Goal: Task Accomplishment & Management: Use online tool/utility

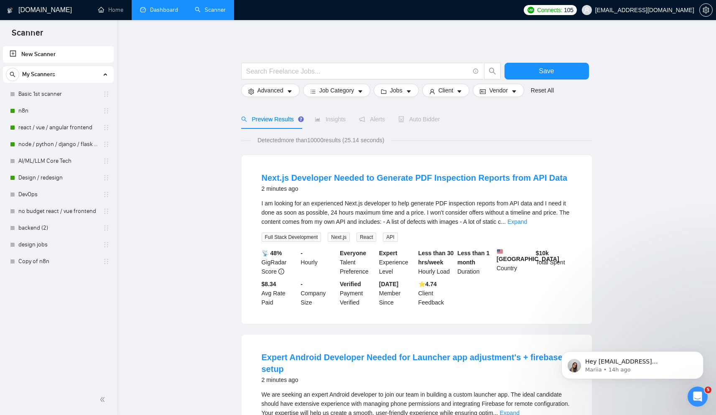
click at [162, 7] on link "Dashboard" at bounding box center [159, 9] width 38 height 7
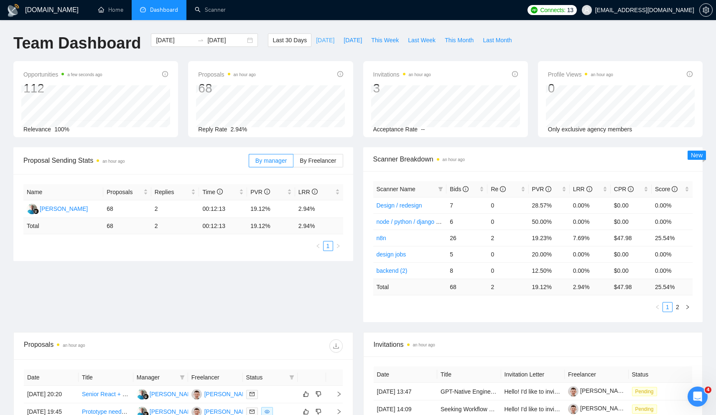
click at [321, 40] on span "[DATE]" at bounding box center [325, 40] width 18 height 9
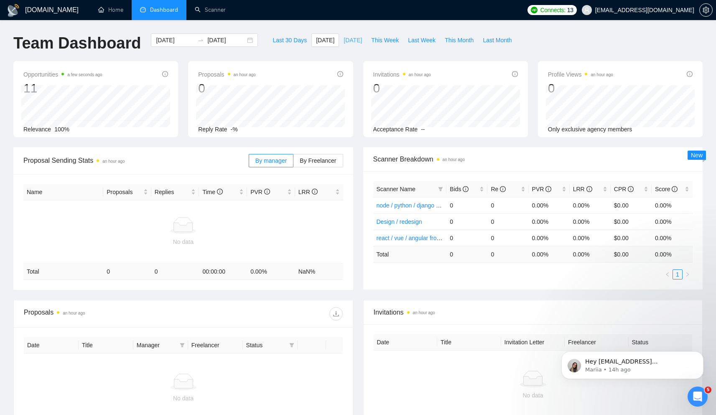
click at [359, 39] on span "Yesterday" at bounding box center [352, 40] width 18 height 9
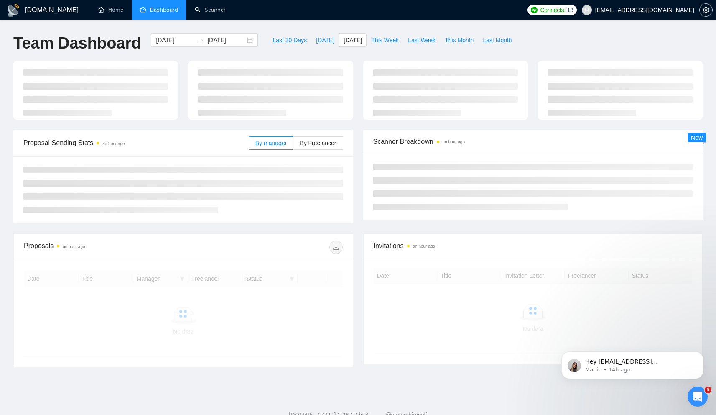
type input "2025-09-16"
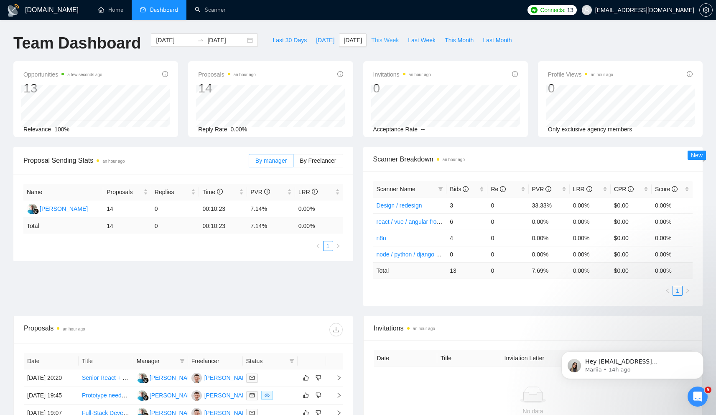
click at [391, 37] on span "This Week" at bounding box center [385, 40] width 28 height 9
type input "2025-09-15"
type input "2025-09-21"
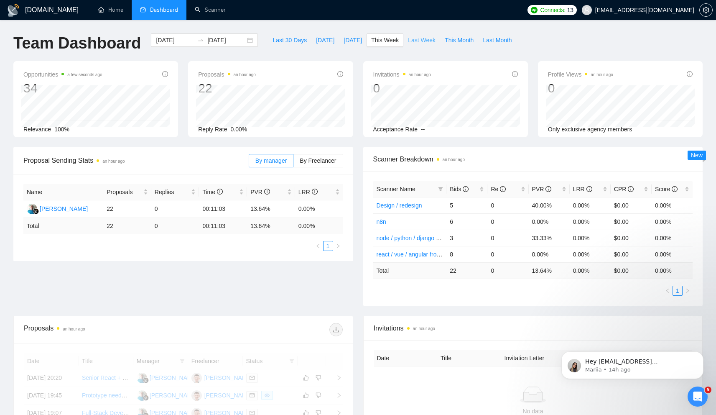
click at [420, 44] on span "Last Week" at bounding box center [422, 40] width 28 height 9
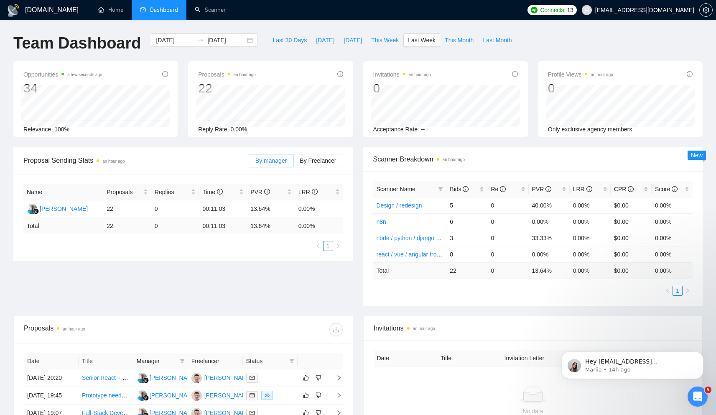
type input "2025-09-08"
type input "2025-09-14"
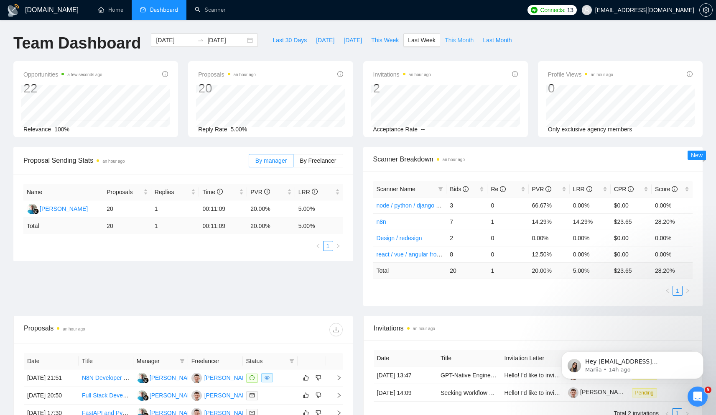
click at [460, 43] on span "This Month" at bounding box center [459, 40] width 29 height 9
type input "2025-09-01"
type input "2025-09-30"
click at [321, 38] on span "Today" at bounding box center [325, 40] width 18 height 9
type input "2025-09-17"
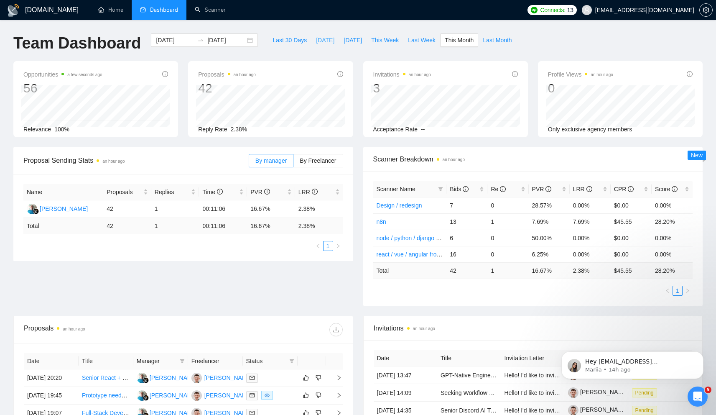
type input "2025-09-17"
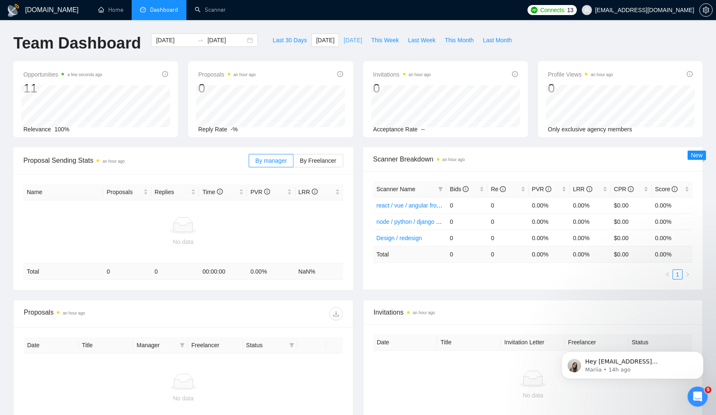
click at [343, 39] on span "Yesterday" at bounding box center [352, 40] width 18 height 9
type input "2025-09-16"
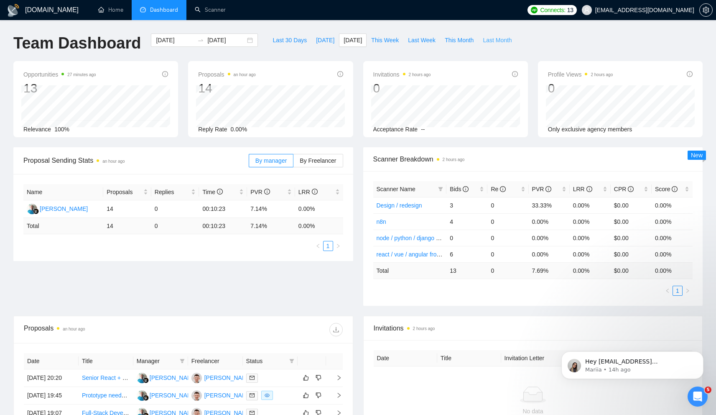
click at [496, 42] on span "Last Month" at bounding box center [497, 40] width 29 height 9
type input "2025-08-01"
type input "2025-08-31"
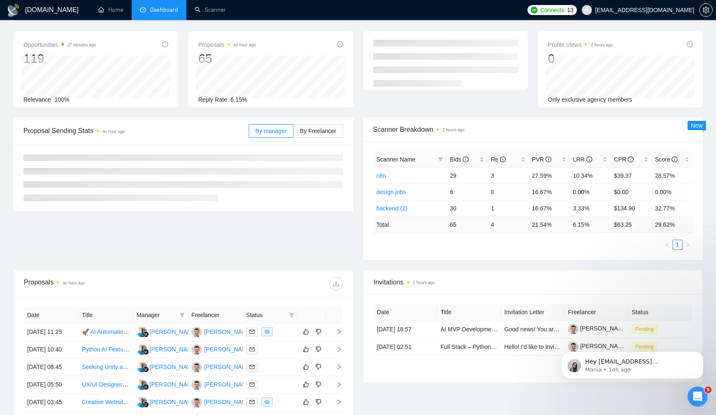
scroll to position [33, 0]
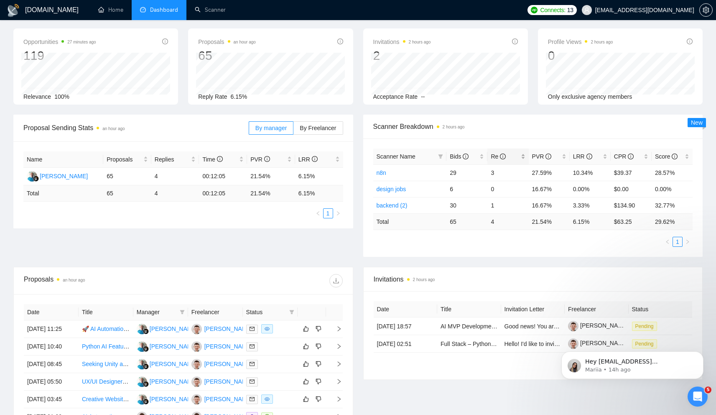
click at [498, 157] on span "Re" at bounding box center [498, 156] width 15 height 7
click at [494, 157] on span "Re" at bounding box center [498, 156] width 15 height 7
click at [541, 158] on span "PVR" at bounding box center [542, 156] width 20 height 7
click at [539, 157] on span "PVR" at bounding box center [542, 156] width 20 height 7
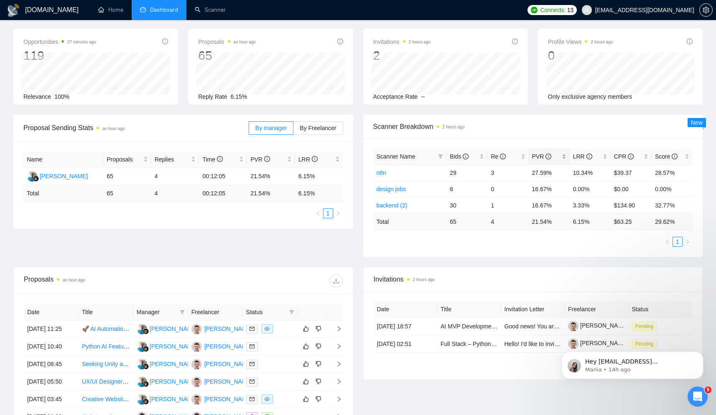
click at [539, 157] on span "PVR" at bounding box center [542, 156] width 20 height 7
click at [532, 159] on span "PVR" at bounding box center [542, 156] width 20 height 7
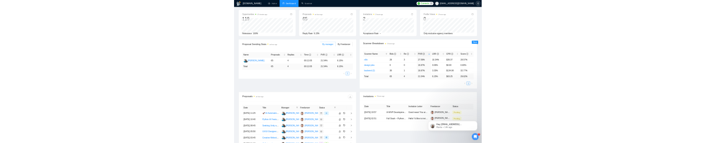
scroll to position [0, 0]
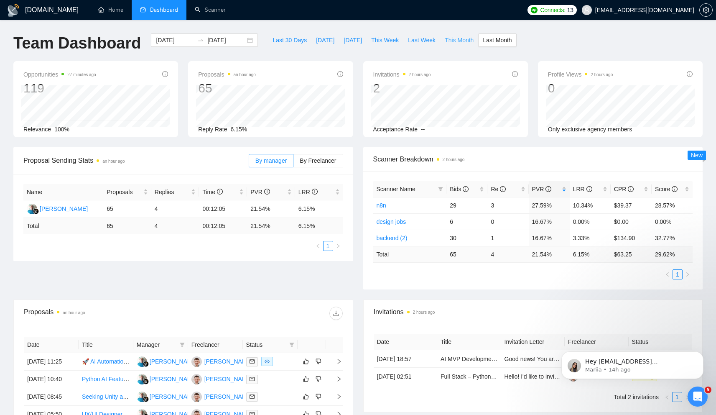
click at [473, 43] on span "This Month" at bounding box center [459, 40] width 29 height 9
type input "2025-09-01"
type input "2025-09-30"
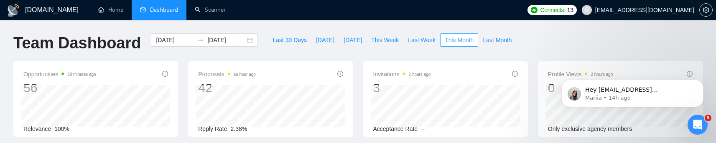
click at [471, 38] on span "This Month" at bounding box center [459, 40] width 29 height 9
click at [504, 37] on span "Last Month" at bounding box center [497, 40] width 29 height 9
type input "2025-08-01"
type input "2025-08-31"
click at [466, 37] on span "This Month" at bounding box center [459, 40] width 29 height 9
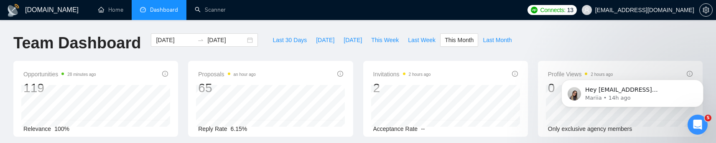
type input "2025-09-01"
type input "2025-09-30"
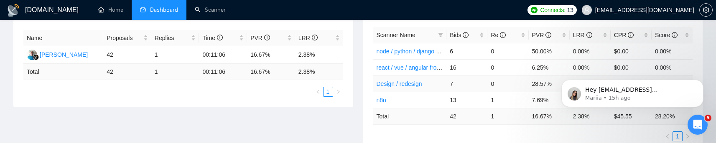
scroll to position [156, 0]
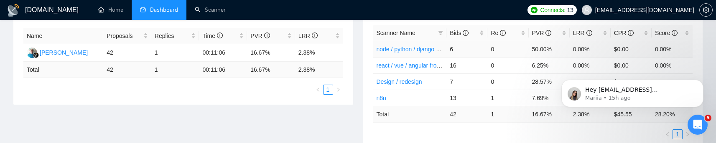
click at [396, 48] on link "node / python / django / flask / ruby / backend" at bounding box center [436, 49] width 118 height 7
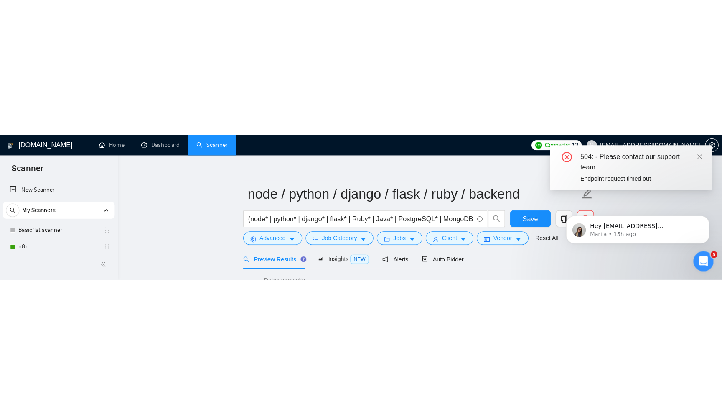
scroll to position [0, 0]
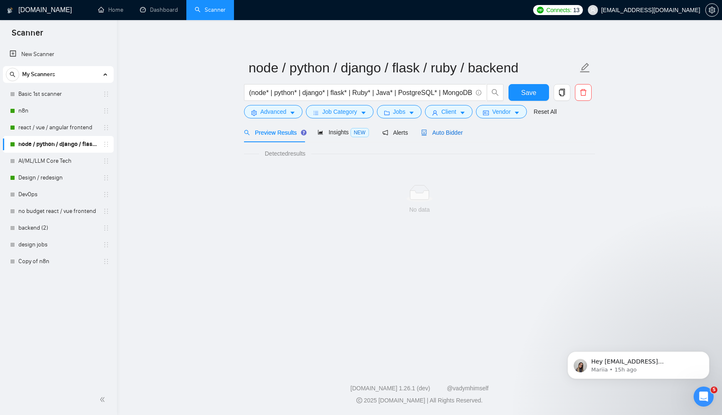
click at [435, 133] on span "Auto Bidder" at bounding box center [441, 132] width 41 height 7
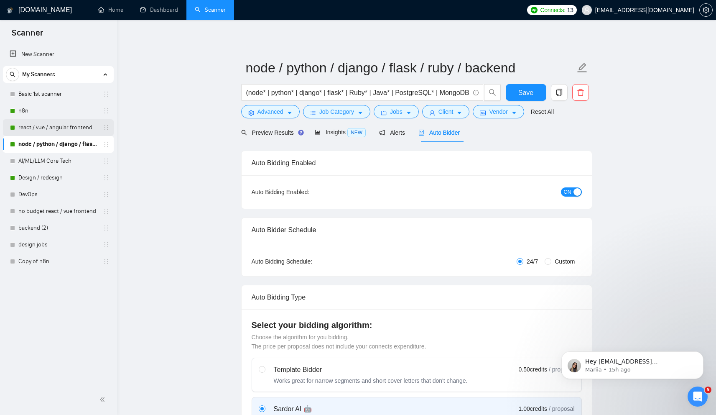
click at [54, 131] on link "react / vue / angular frontend" at bounding box center [57, 127] width 79 height 17
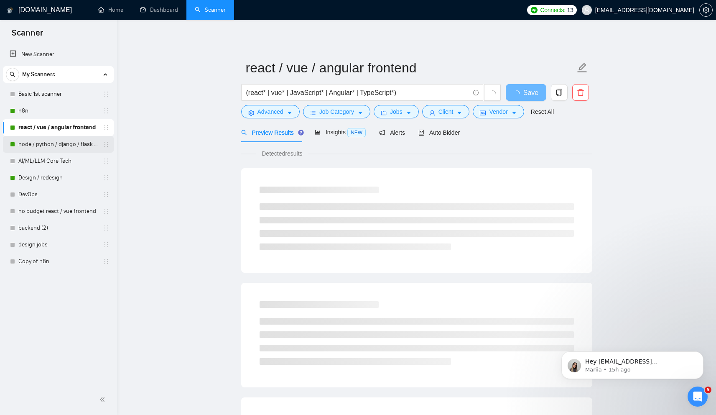
click at [48, 148] on link "node / python / django / flask / ruby / backend" at bounding box center [57, 144] width 79 height 17
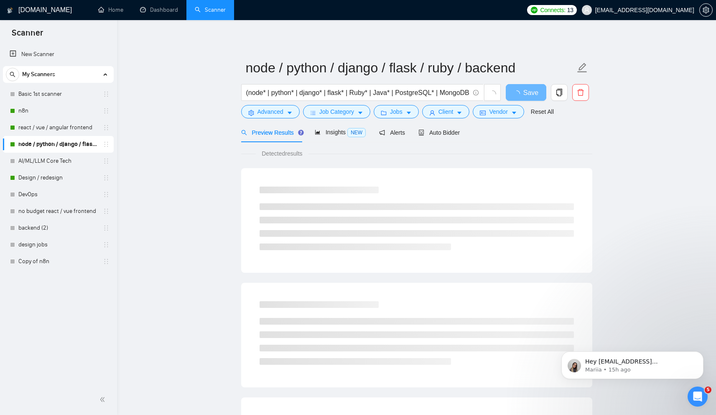
drag, startPoint x: 252, startPoint y: 155, endPoint x: 327, endPoint y: 157, distance: 74.4
click at [327, 157] on div "Detected results" at bounding box center [416, 153] width 351 height 9
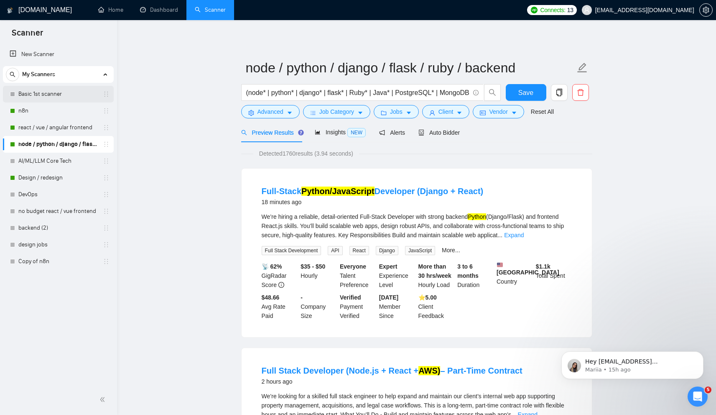
click at [54, 92] on link "Basic 1st scanner" at bounding box center [57, 94] width 79 height 17
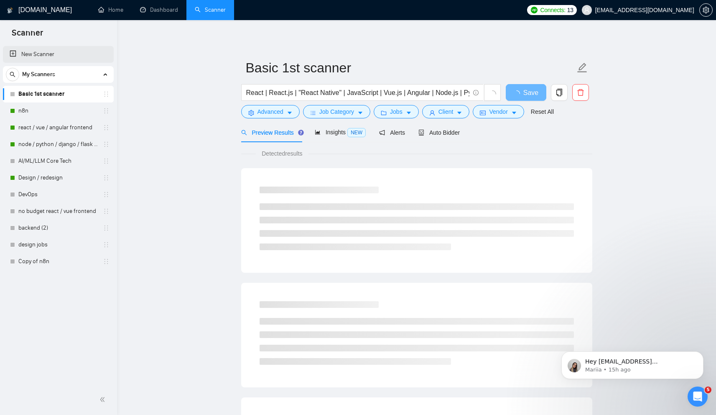
click at [40, 54] on link "New Scanner" at bounding box center [58, 54] width 97 height 17
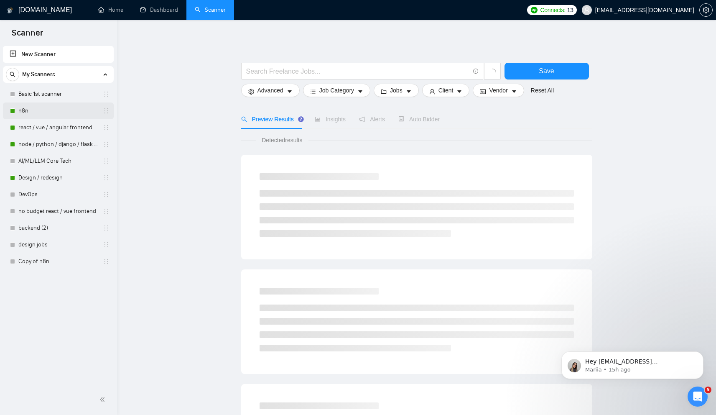
click at [76, 114] on link "n8n" at bounding box center [57, 110] width 79 height 17
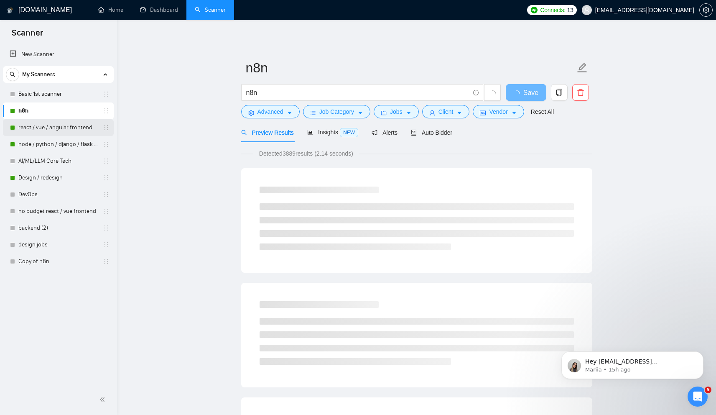
click at [68, 133] on link "react / vue / angular frontend" at bounding box center [57, 127] width 79 height 17
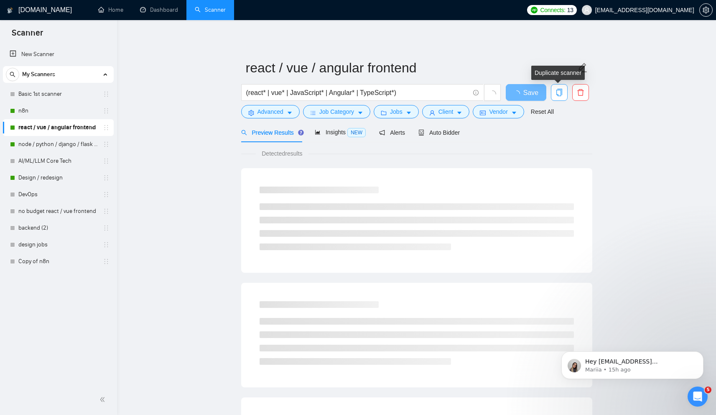
click at [563, 94] on span "copy" at bounding box center [559, 93] width 16 height 8
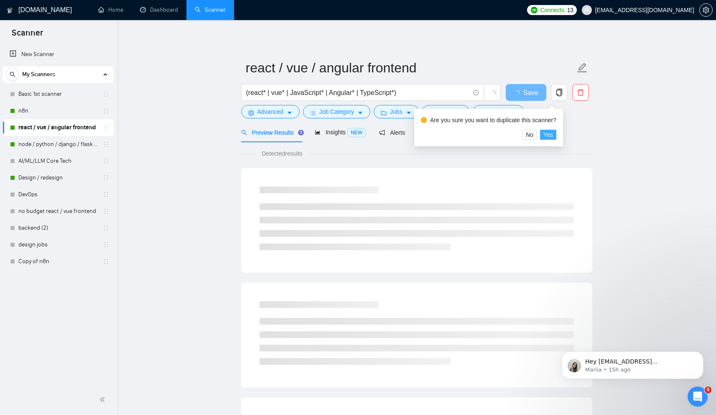
click at [551, 134] on span "Yes" at bounding box center [548, 134] width 10 height 9
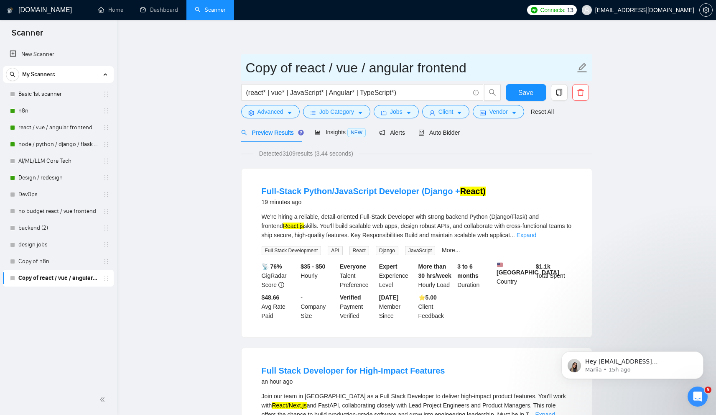
click at [364, 69] on input "Copy of react / vue / angular frontend" at bounding box center [410, 67] width 329 height 21
type input "TEST"
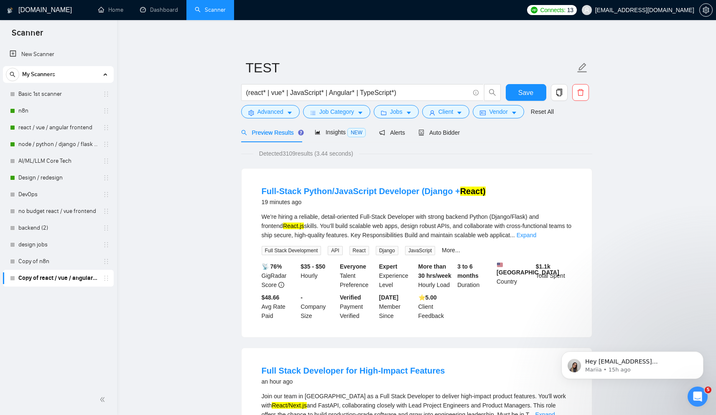
click at [408, 93] on input "(react* | vue* | JavaScript* | Angular* | TypeScript*)" at bounding box center [357, 92] width 223 height 10
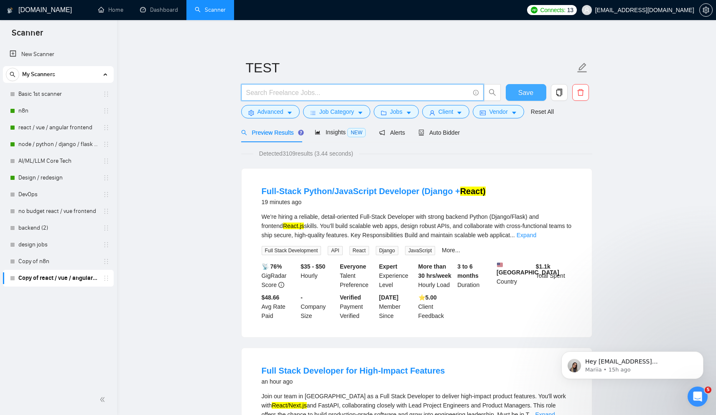
click at [526, 94] on span "Save" at bounding box center [525, 92] width 15 height 10
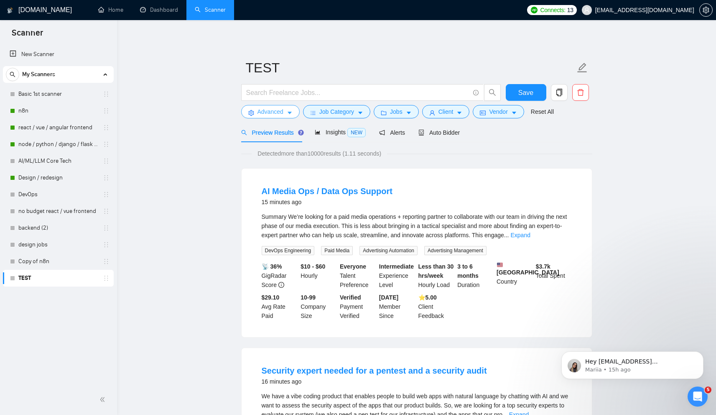
click at [263, 113] on span "Advanced" at bounding box center [270, 111] width 26 height 9
click at [280, 117] on button "Advanced" at bounding box center [270, 111] width 59 height 13
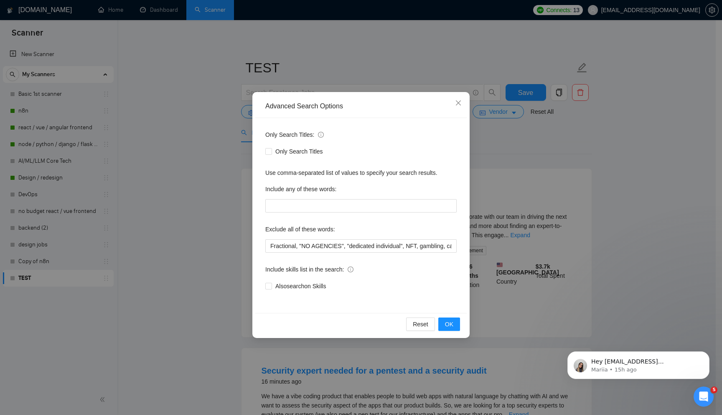
click at [378, 74] on div "Advanced Search Options Only Search Titles: Only Search Titles Use comma-separa…" at bounding box center [361, 207] width 722 height 415
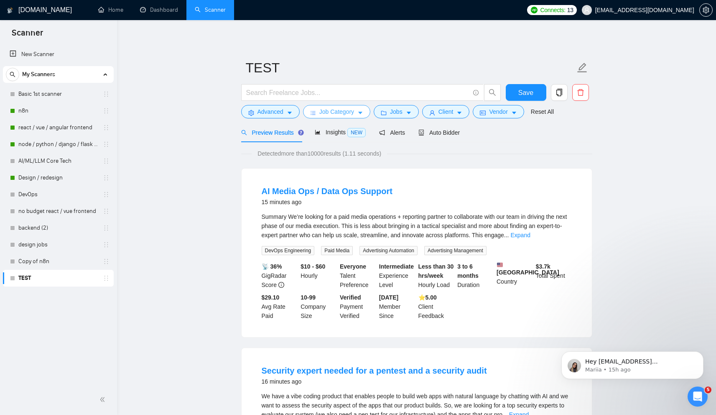
click at [326, 113] on span "Job Category" at bounding box center [336, 111] width 35 height 9
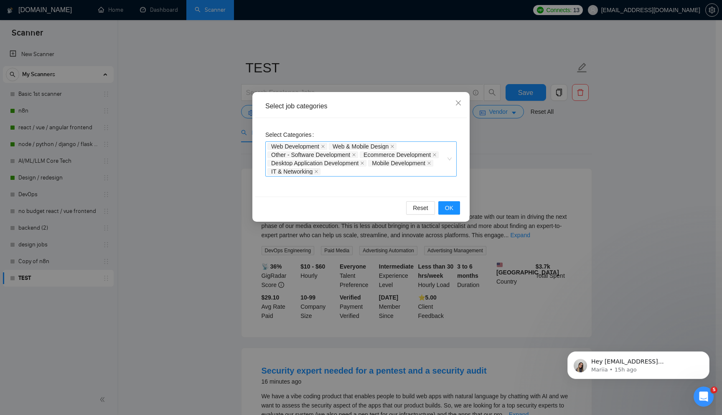
click at [329, 171] on div "Web Development Web & Mobile Design Other - Software Development Ecommerce Deve…" at bounding box center [356, 158] width 179 height 33
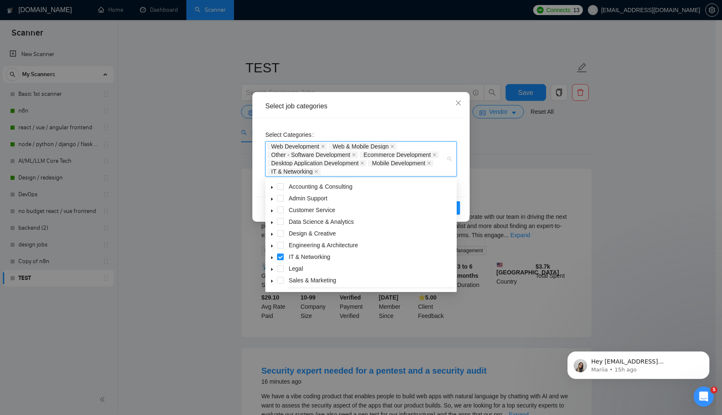
scroll to position [33, 0]
click at [269, 269] on span at bounding box center [272, 270] width 10 height 10
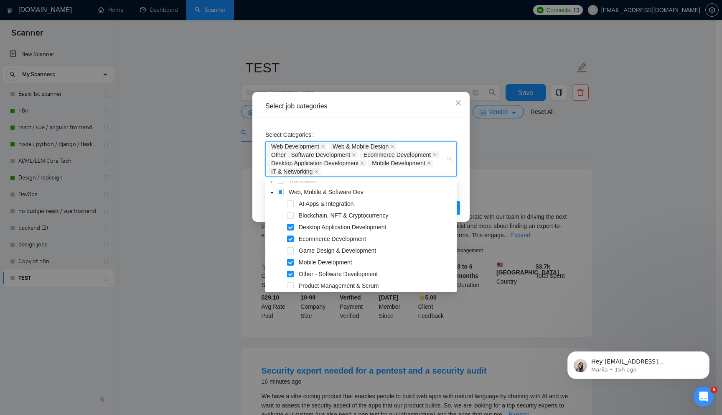
scroll to position [109, 0]
click at [289, 206] on span at bounding box center [290, 206] width 7 height 7
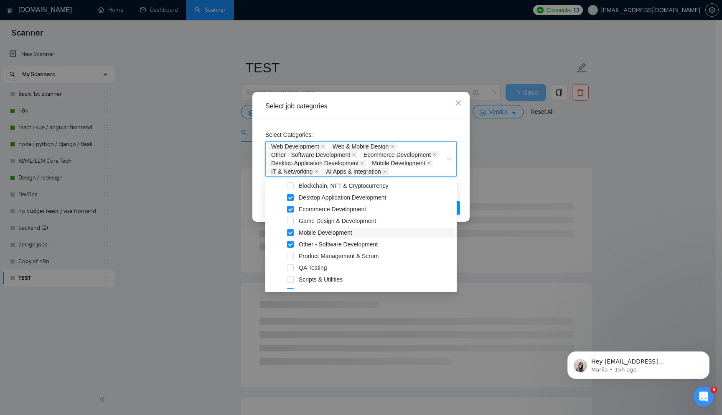
scroll to position [174, 0]
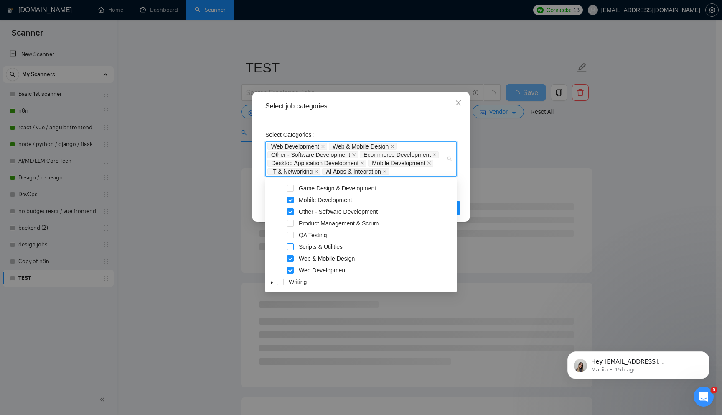
click at [287, 249] on span at bounding box center [290, 246] width 7 height 7
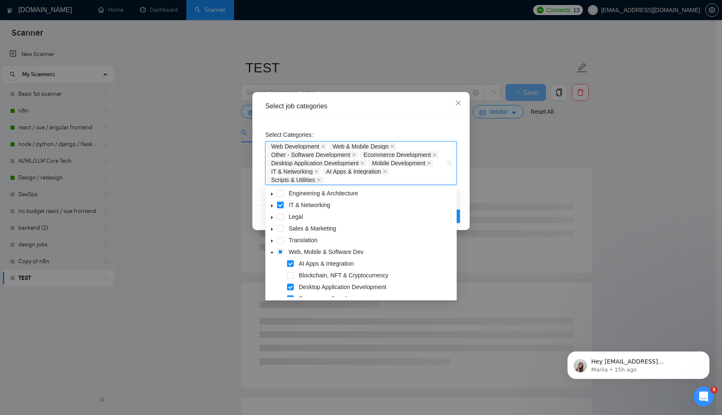
click at [270, 250] on span at bounding box center [272, 252] width 10 height 10
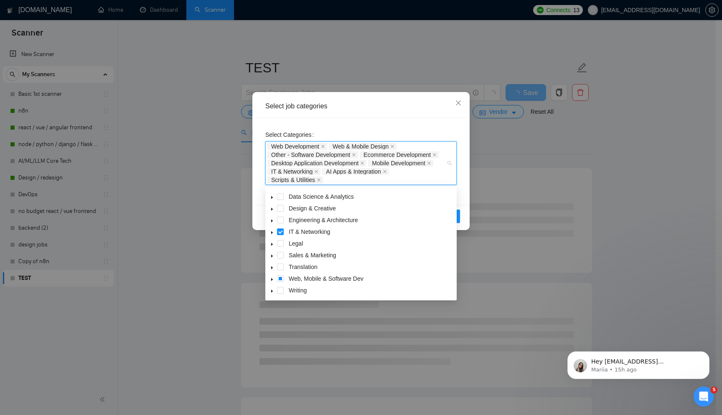
scroll to position [33, 0]
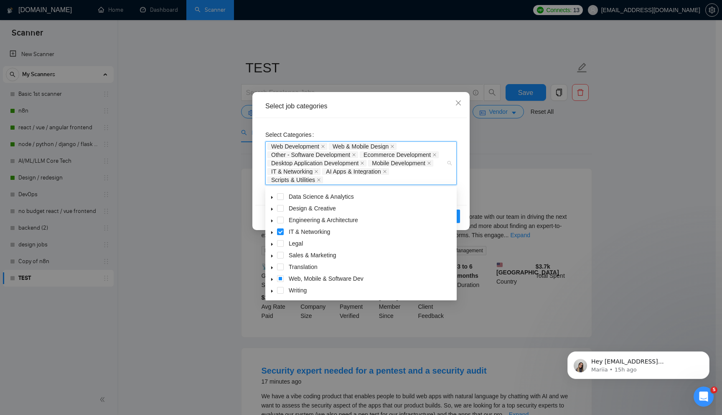
click at [271, 233] on icon "caret-down" at bounding box center [272, 232] width 2 height 3
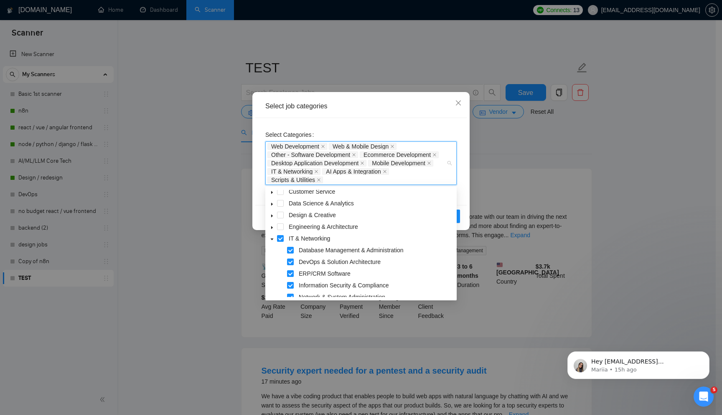
scroll to position [59, 0]
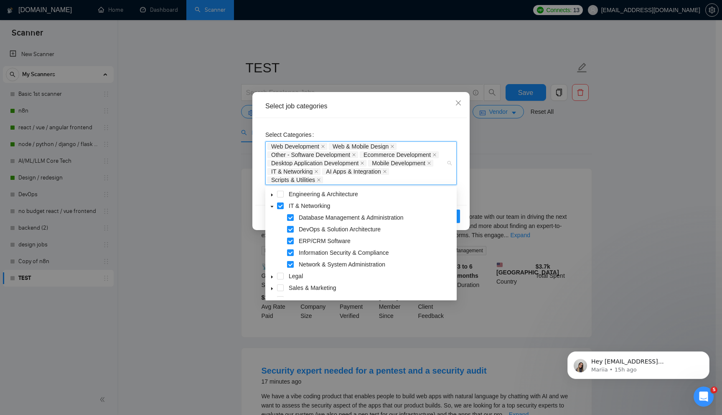
click at [290, 262] on span at bounding box center [290, 264] width 7 height 7
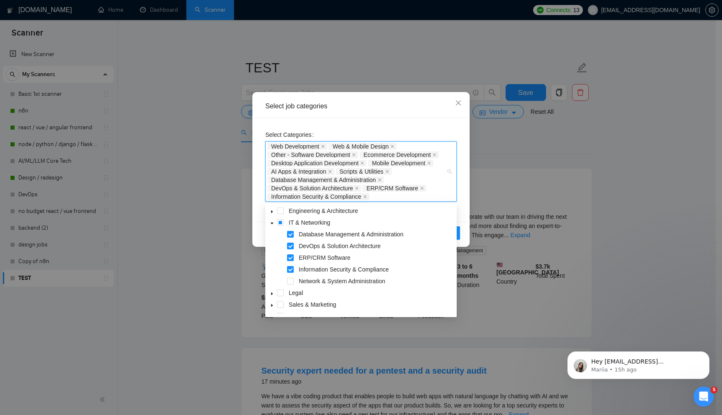
click at [288, 267] on span at bounding box center [290, 269] width 7 height 7
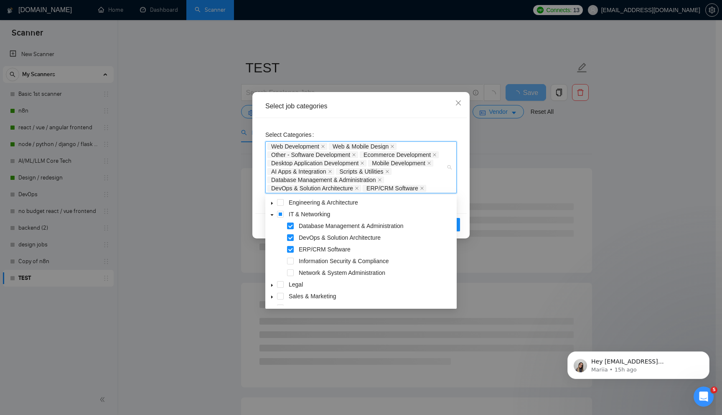
scroll to position [27, 0]
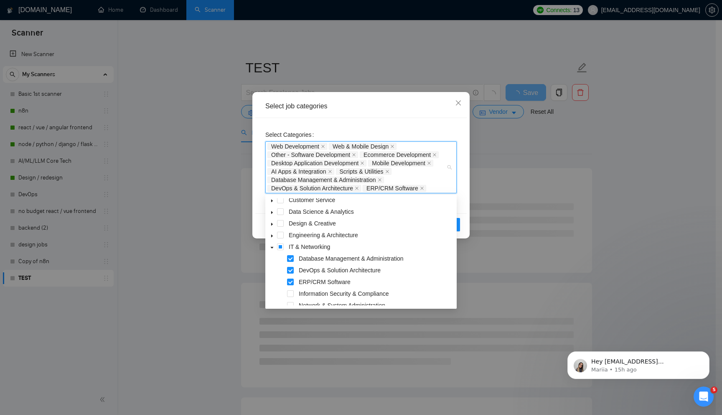
click at [271, 224] on icon "caret-down" at bounding box center [272, 224] width 2 height 3
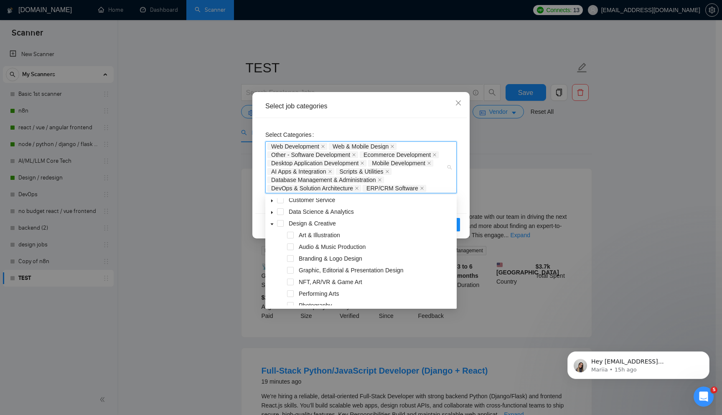
click at [271, 226] on span at bounding box center [272, 223] width 10 height 10
click at [276, 213] on span at bounding box center [272, 211] width 10 height 10
click at [289, 220] on span at bounding box center [290, 223] width 7 height 7
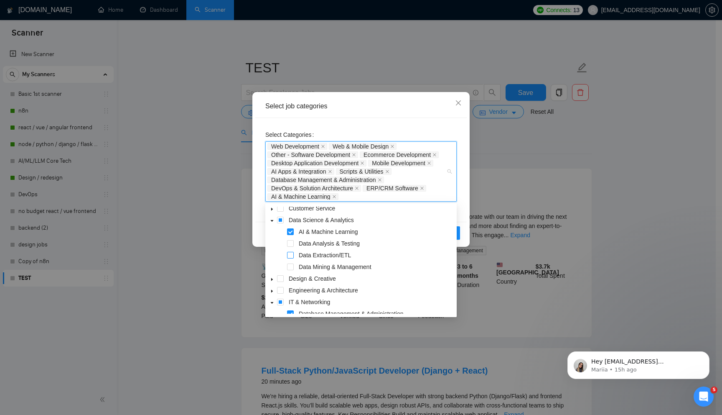
click at [290, 256] on span at bounding box center [290, 255] width 7 height 7
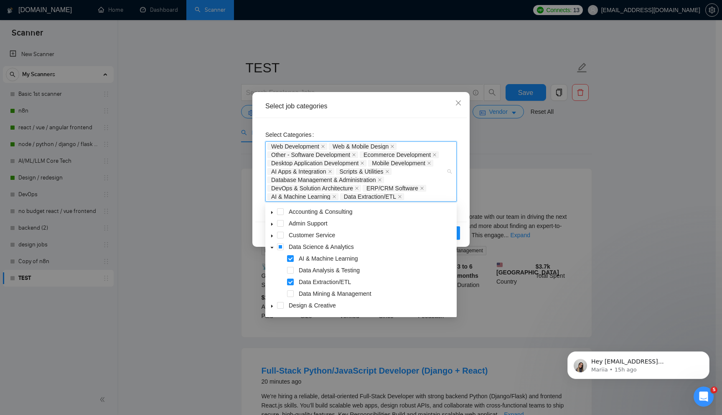
click at [269, 246] on span at bounding box center [272, 247] width 10 height 10
click at [271, 233] on span at bounding box center [272, 235] width 10 height 10
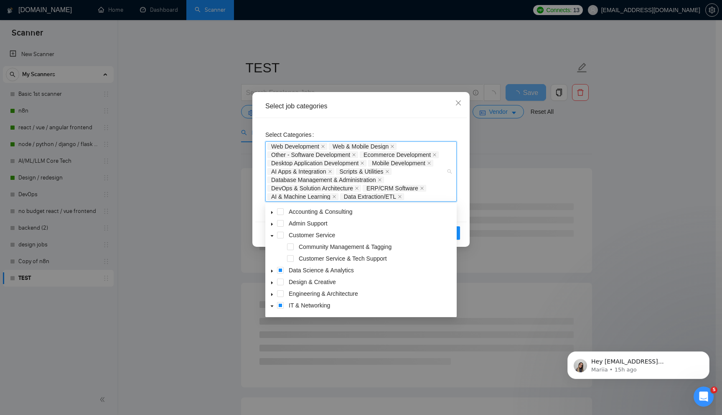
click at [271, 233] on span at bounding box center [272, 235] width 10 height 10
click at [275, 224] on span at bounding box center [272, 223] width 10 height 10
click at [271, 259] on icon "caret-down" at bounding box center [272, 259] width 2 height 3
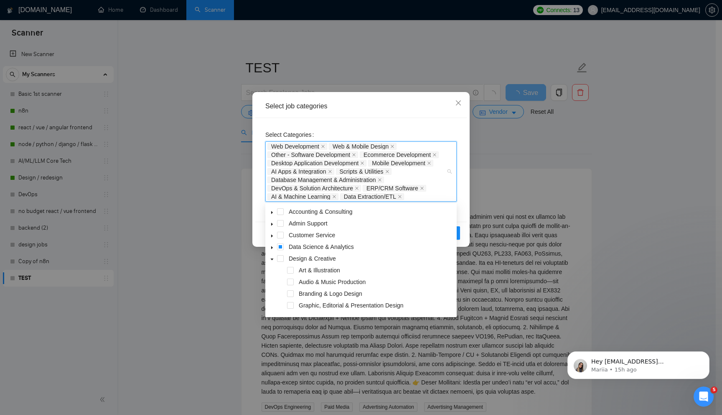
click at [271, 259] on icon "caret-down" at bounding box center [272, 259] width 3 height 2
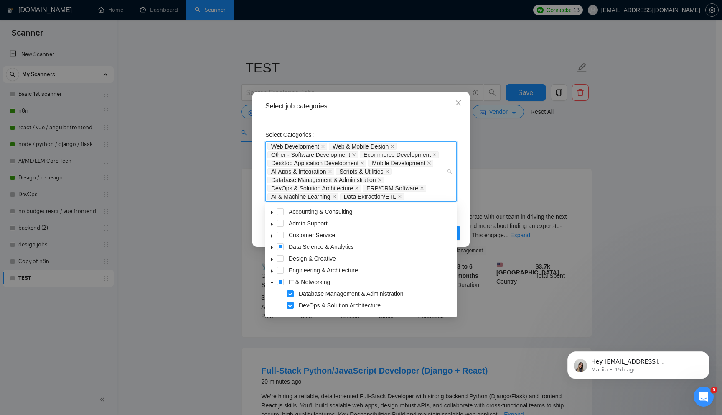
click at [269, 267] on span at bounding box center [272, 270] width 10 height 10
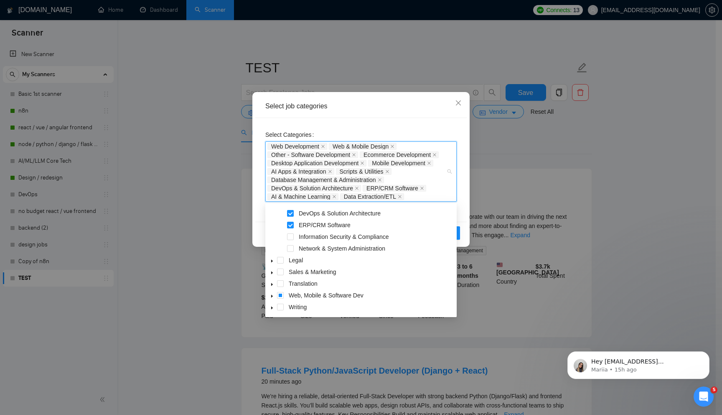
click at [271, 274] on icon "caret-down" at bounding box center [272, 272] width 4 height 4
click at [271, 298] on icon "caret-down" at bounding box center [272, 296] width 4 height 4
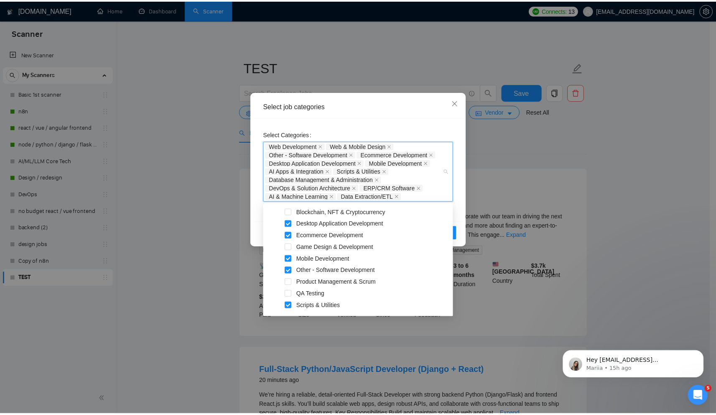
scroll to position [373, 0]
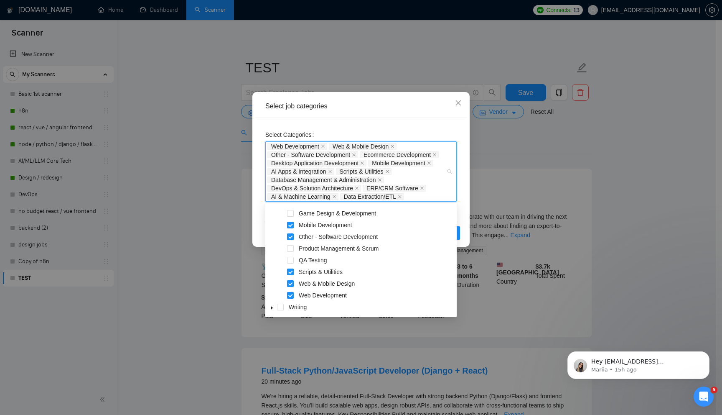
click at [365, 110] on div "Select job categories" at bounding box center [360, 106] width 191 height 9
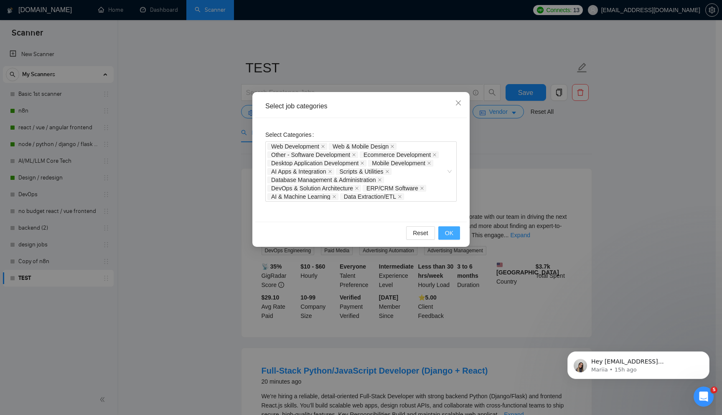
click at [443, 235] on button "OK" at bounding box center [449, 232] width 22 height 13
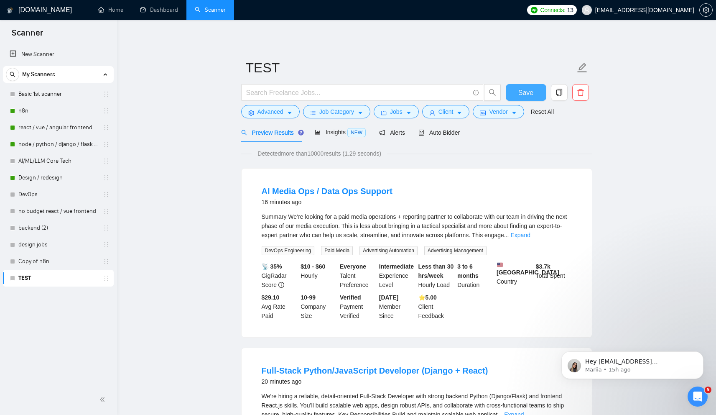
click at [542, 87] on button "Save" at bounding box center [526, 92] width 41 height 17
drag, startPoint x: 239, startPoint y: 15, endPoint x: 97, endPoint y: 14, distance: 142.9
click at [97, 14] on ul "Home Dashboard Scanner" at bounding box center [304, 10] width 435 height 20
click at [265, 15] on ul "Home Dashboard Scanner" at bounding box center [304, 10] width 435 height 20
drag, startPoint x: 267, startPoint y: 12, endPoint x: 97, endPoint y: 7, distance: 171.0
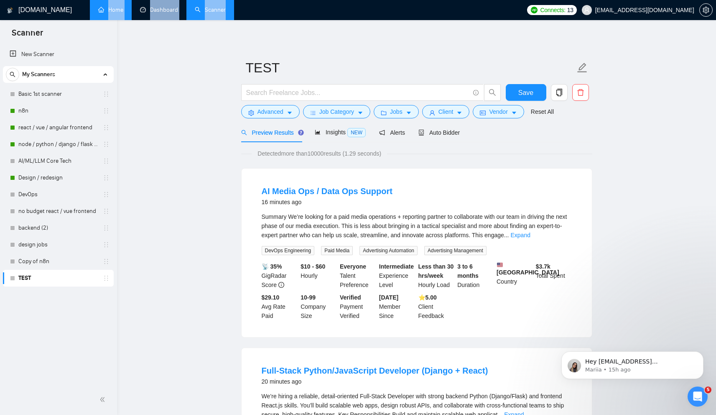
click at [98, 7] on ul "Home Dashboard Scanner" at bounding box center [304, 10] width 435 height 20
drag, startPoint x: 251, startPoint y: 13, endPoint x: 102, endPoint y: 8, distance: 149.3
click at [102, 8] on ul "Home Dashboard Scanner" at bounding box center [304, 10] width 435 height 20
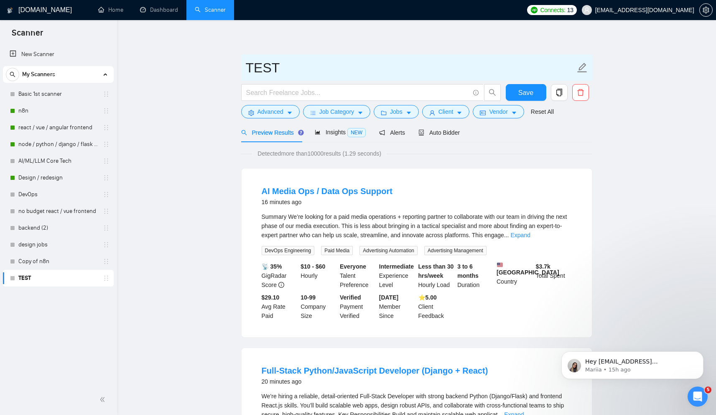
drag, startPoint x: 220, startPoint y: 65, endPoint x: 308, endPoint y: 64, distance: 87.8
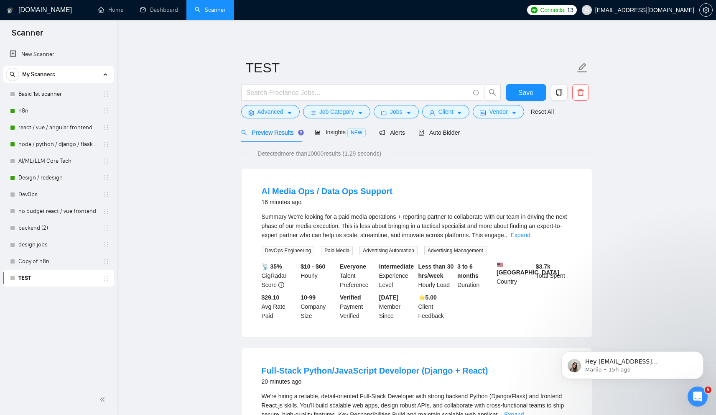
click at [518, 93] on span "Save" at bounding box center [525, 92] width 15 height 10
click at [406, 111] on button "Jobs" at bounding box center [396, 111] width 45 height 13
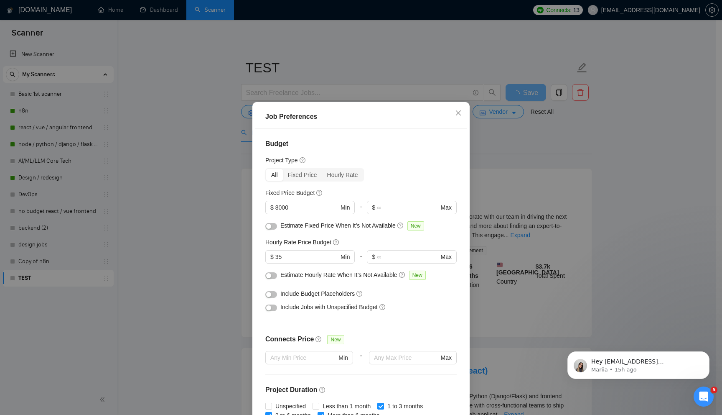
click at [425, 81] on div "Job Preferences Budget Project Type All Fixed Price Hourly Rate Fixed Price Bud…" at bounding box center [361, 207] width 722 height 415
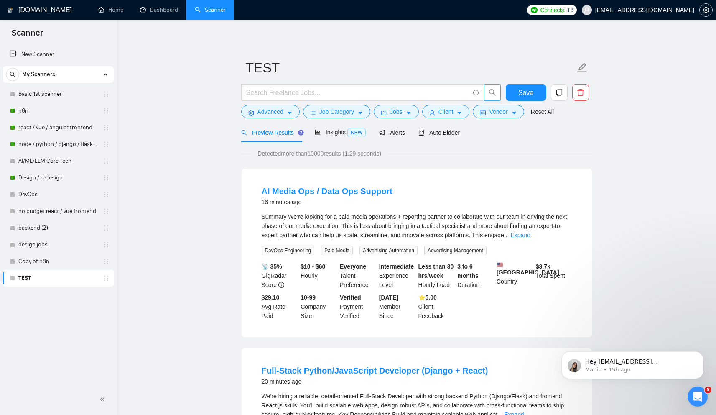
click at [492, 97] on button "button" at bounding box center [492, 92] width 17 height 17
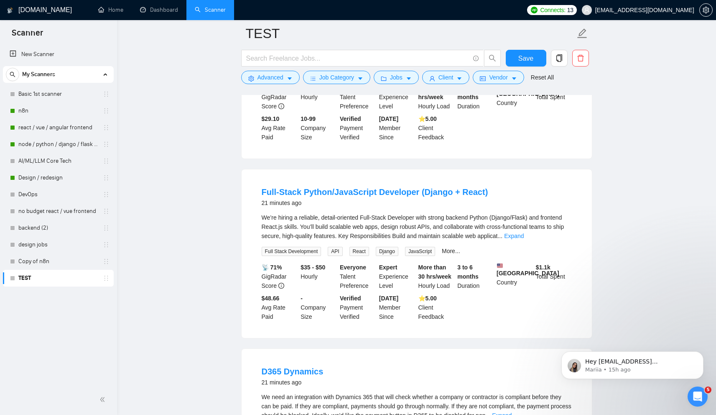
scroll to position [218, 0]
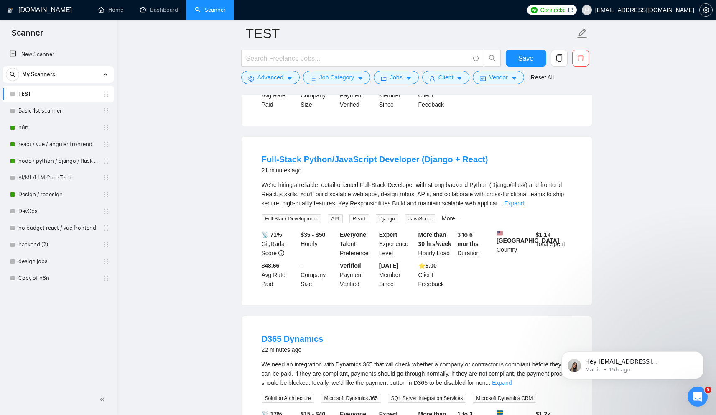
drag, startPoint x: 254, startPoint y: 155, endPoint x: 463, endPoint y: 161, distance: 209.4
click at [463, 161] on li "Full-Stack Python/JavaScript Developer (Django + React) 21 minutes ago We’re hi…" at bounding box center [417, 221] width 330 height 148
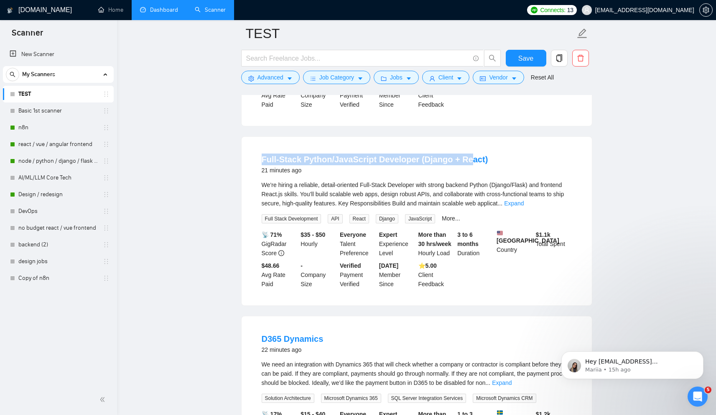
copy link "Full-Stack Python/JavaScript Developer (Django + Re"
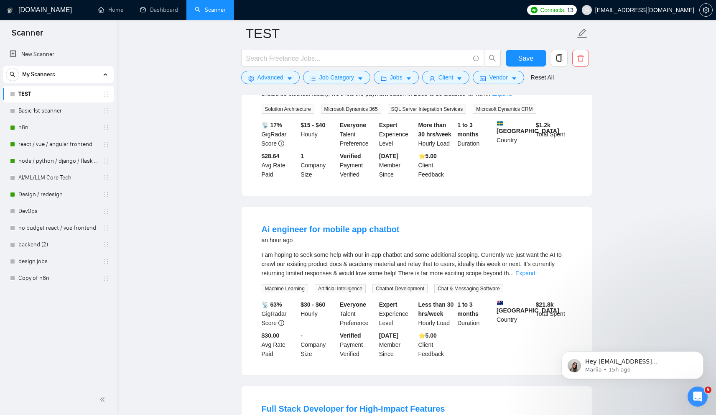
scroll to position [552, 0]
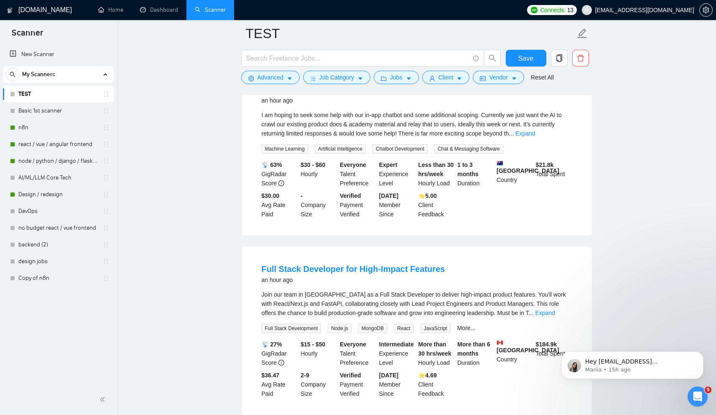
scroll to position [665, 0]
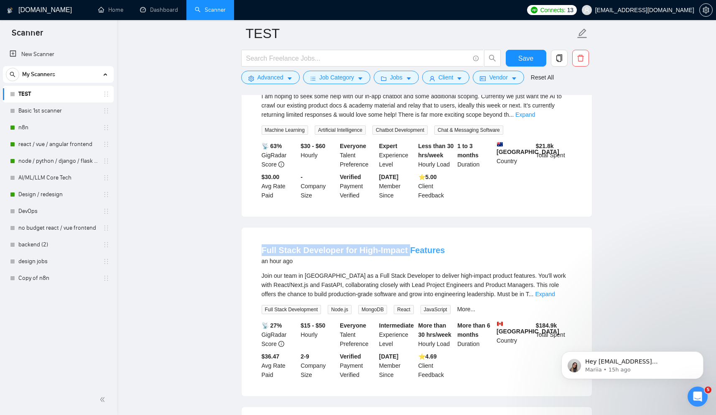
drag, startPoint x: 257, startPoint y: 250, endPoint x: 405, endPoint y: 247, distance: 148.4
click at [405, 247] on div "Full Stack Developer for High-Impact Features an hour ago Join our team in Toro…" at bounding box center [417, 311] width 350 height 168
copy link "Full Stack Developer for High-Impact"
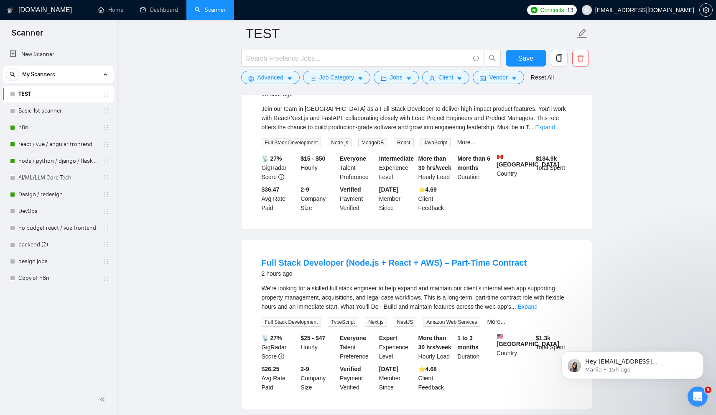
scroll to position [852, 0]
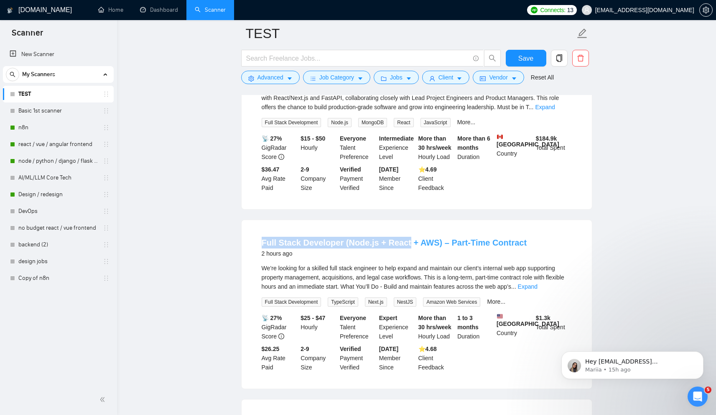
drag, startPoint x: 259, startPoint y: 241, endPoint x: 405, endPoint y: 243, distance: 146.3
click at [405, 243] on li "Full Stack Developer (Node.js + React + AWS) – Part-Time Contract 2 hours ago W…" at bounding box center [417, 304] width 330 height 148
copy link "Full Stack Developer (Node.js + React"
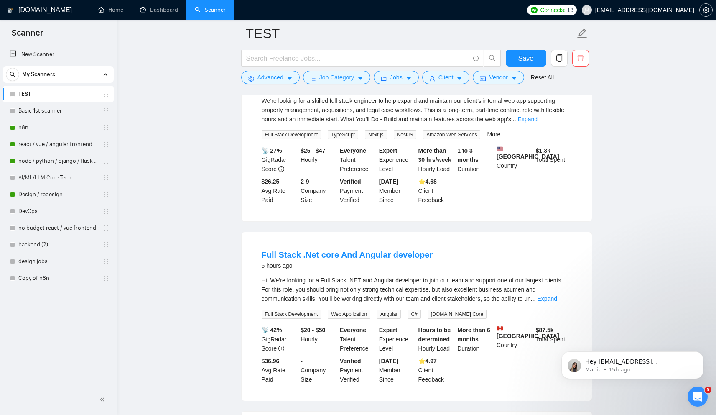
scroll to position [1038, 0]
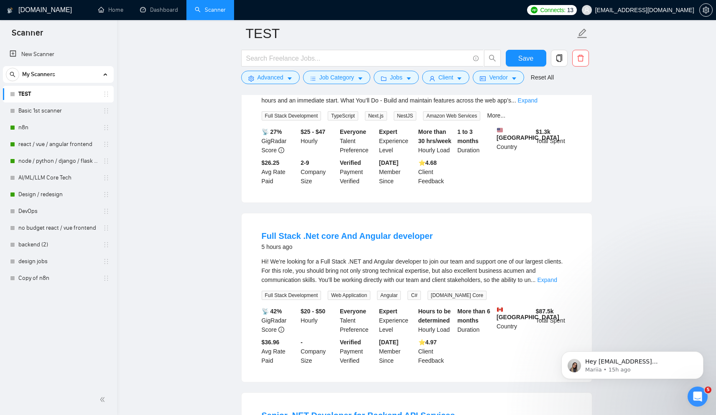
drag, startPoint x: 214, startPoint y: 220, endPoint x: 227, endPoint y: 224, distance: 14.2
drag, startPoint x: 254, startPoint y: 232, endPoint x: 371, endPoint y: 236, distance: 117.5
click at [371, 236] on li "Full Stack .Net core And Angular developer 5 hours ago Hi! We’re looking for a …" at bounding box center [417, 297] width 330 height 148
copy link "Full Stack .Net core And Ang"
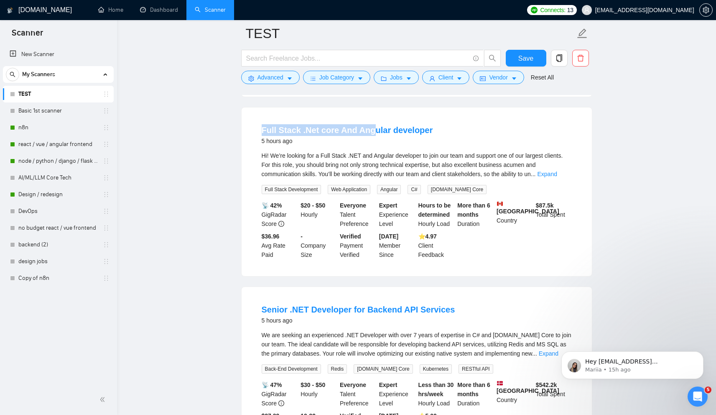
scroll to position [1150, 0]
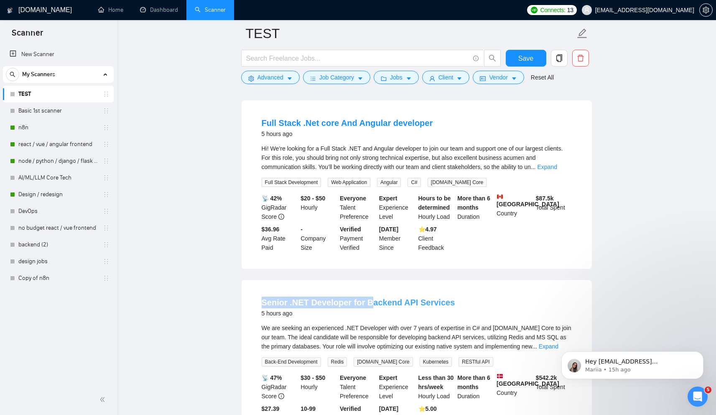
drag, startPoint x: 257, startPoint y: 303, endPoint x: 368, endPoint y: 301, distance: 110.7
click at [368, 301] on div "Senior .NET Developer for Backend API Services 5 hours ago We are seeking an ex…" at bounding box center [417, 364] width 350 height 168
copy link "Senior .NET Developer for B"
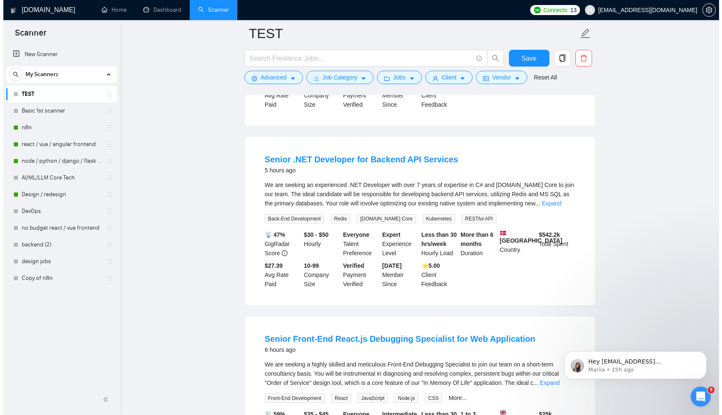
scroll to position [1295, 0]
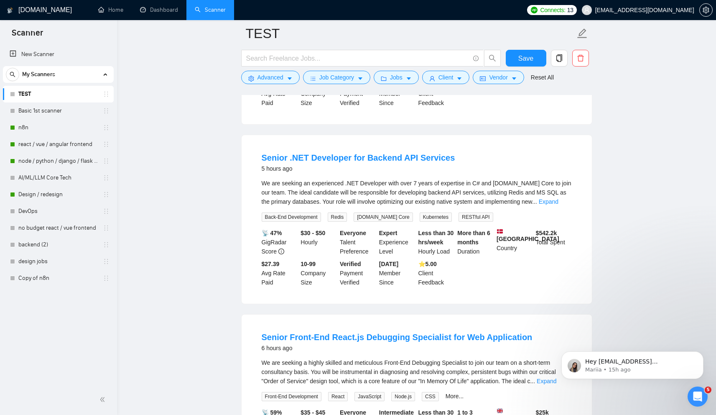
click at [352, 181] on span "We are seeking an experienced .NET Developer with over 7 years of expertise in …" at bounding box center [417, 192] width 310 height 25
copy span ".NET"
drag, startPoint x: 272, startPoint y: 156, endPoint x: 394, endPoint y: 155, distance: 121.6
click at [394, 155] on li "Senior .NET Developer for Backend API Services 5 hours ago We are seeking an ex…" at bounding box center [417, 219] width 330 height 148
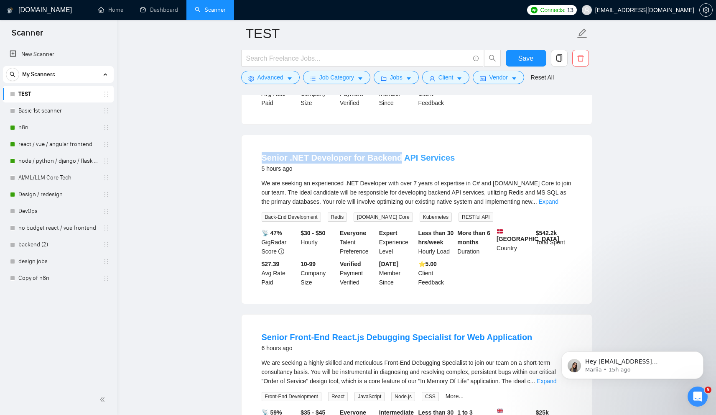
copy link "Senior .NET Developer for Backend"
click at [252, 175] on li "Senior .NET Developer for Backend API Services 5 hours ago We are seeking an ex…" at bounding box center [417, 219] width 330 height 148
drag, startPoint x: 254, startPoint y: 153, endPoint x: 453, endPoint y: 158, distance: 198.6
click at [455, 159] on li "Senior .NET Developer for Backend API Services 5 hours ago We are seeking an ex…" at bounding box center [417, 219] width 330 height 148
copy link "Senior .NET Developer for Backend API Services"
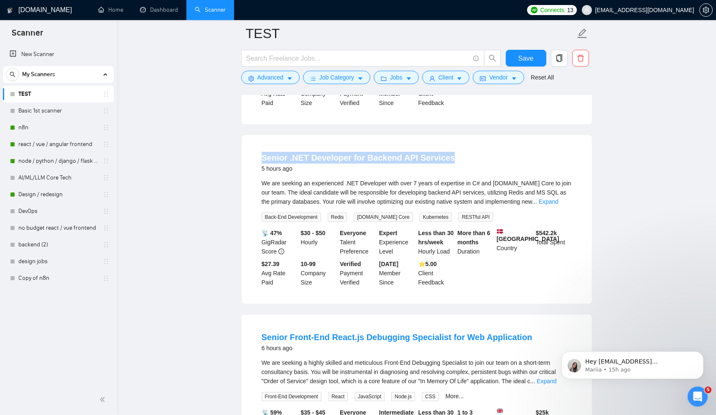
click at [242, 149] on div "Senior .NET Developer for Backend API Services 5 hours ago We are seeking an ex…" at bounding box center [417, 219] width 350 height 168
drag, startPoint x: 251, startPoint y: 156, endPoint x: 350, endPoint y: 155, distance: 99.5
click at [349, 155] on div "Senior .NET Developer for Backend API Services 5 hours ago We are seeking an ex…" at bounding box center [417, 219] width 350 height 168
copy link "Senior .NET Developer"
click at [340, 213] on span "Redis" at bounding box center [338, 216] width 20 height 9
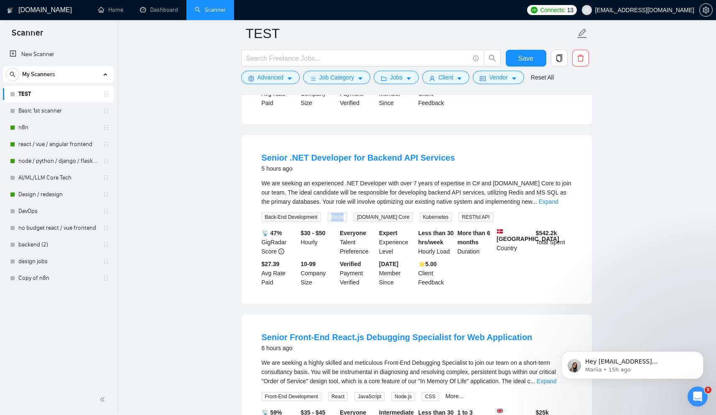
click at [340, 213] on span "Redis" at bounding box center [338, 216] width 20 height 9
copy span "Redis"
drag, startPoint x: 247, startPoint y: 156, endPoint x: 408, endPoint y: 157, distance: 160.9
click at [408, 157] on div "Senior .NET Developer for Backend API Services 5 hours ago We are seeking an ex…" at bounding box center [417, 219] width 350 height 168
click at [558, 199] on link "Expand" at bounding box center [549, 201] width 20 height 7
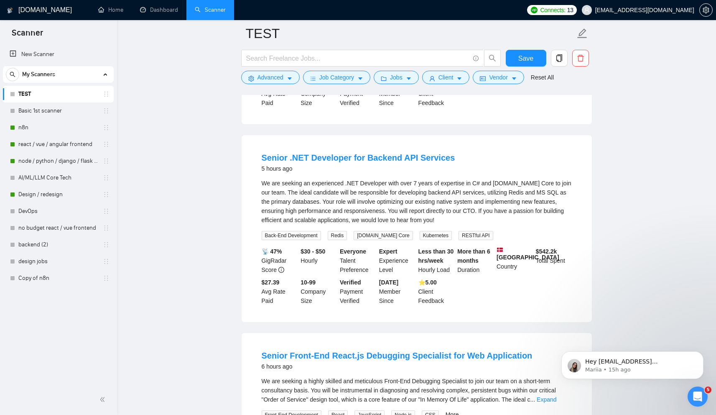
click at [506, 178] on div "We are seeking an experienced .NET Developer with over 7 years of expertise in …" at bounding box center [417, 201] width 310 height 46
drag, startPoint x: 506, startPoint y: 178, endPoint x: 515, endPoint y: 178, distance: 9.6
click at [515, 178] on div "We are seeking an experienced .NET Developer with over 7 years of expertise in …" at bounding box center [417, 201] width 310 height 46
click at [393, 77] on span "Jobs" at bounding box center [396, 77] width 13 height 9
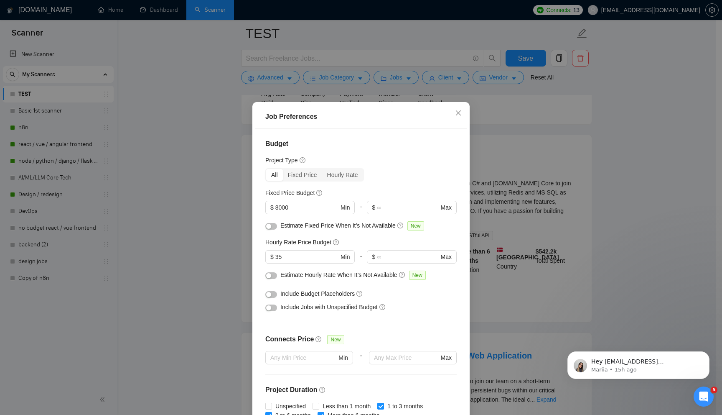
click at [384, 77] on div "Job Preferences Budget Project Type All Fixed Price Hourly Rate Fixed Price Bud…" at bounding box center [361, 207] width 722 height 415
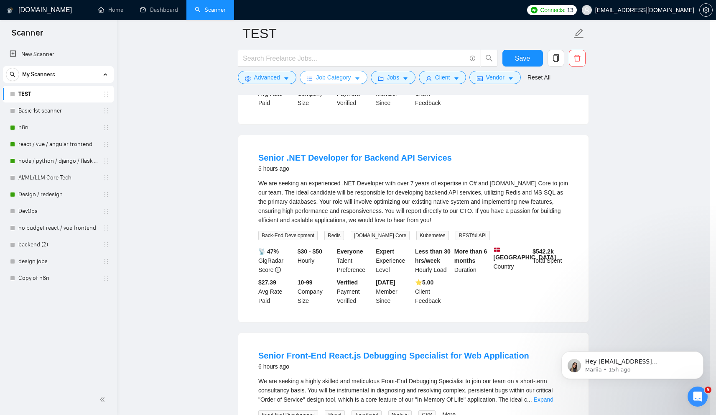
click at [336, 83] on button "Job Category" at bounding box center [333, 77] width 67 height 13
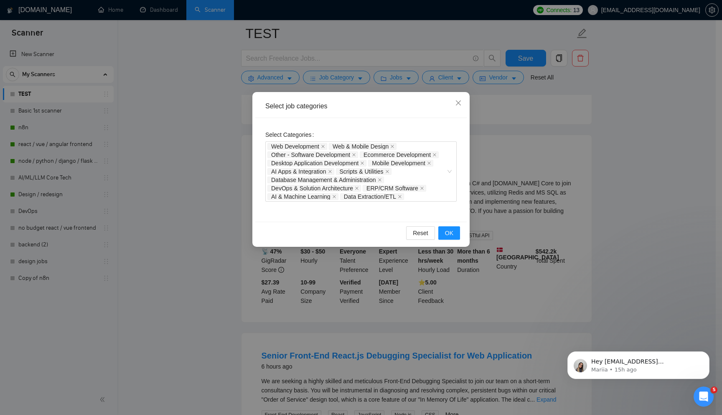
click at [212, 168] on div "Select job categories Select Categories Web Development Web & Mobile Design Oth…" at bounding box center [361, 207] width 722 height 415
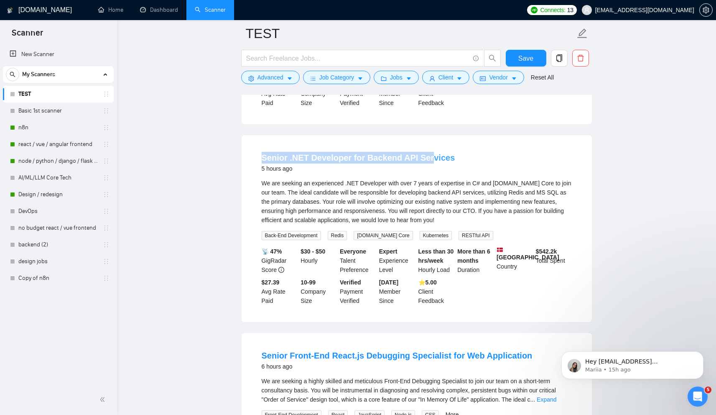
drag, startPoint x: 253, startPoint y: 154, endPoint x: 425, endPoint y: 155, distance: 171.7
click at [424, 155] on div "Senior .NET Developer for Backend API Services 5 hours ago We are seeking an ex…" at bounding box center [417, 228] width 350 height 187
click at [354, 82] on button "Job Category" at bounding box center [336, 77] width 67 height 13
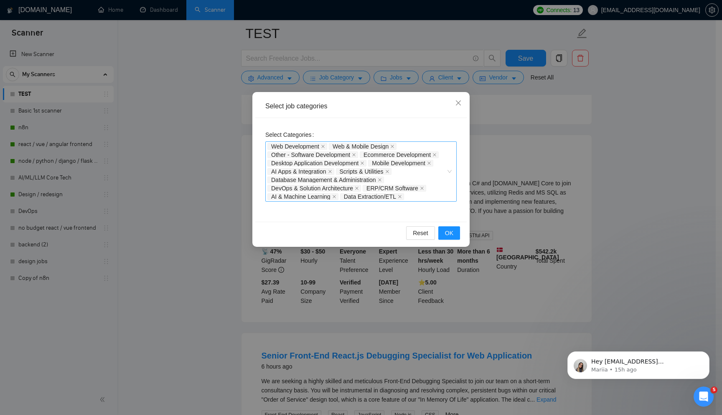
click at [416, 196] on div "Web Development Web & Mobile Design Other - Software Development Ecommerce Deve…" at bounding box center [356, 171] width 179 height 59
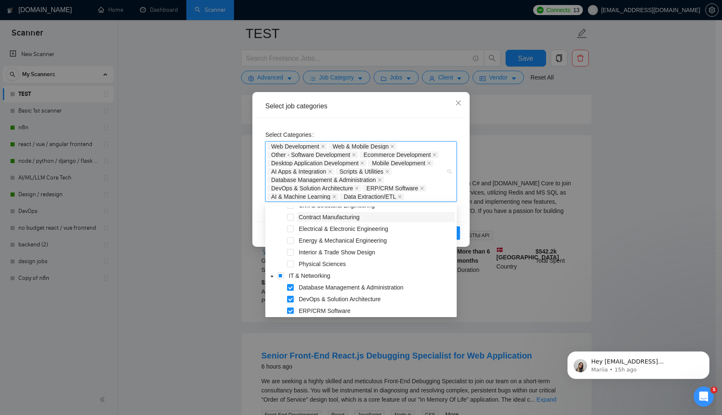
scroll to position [0, 0]
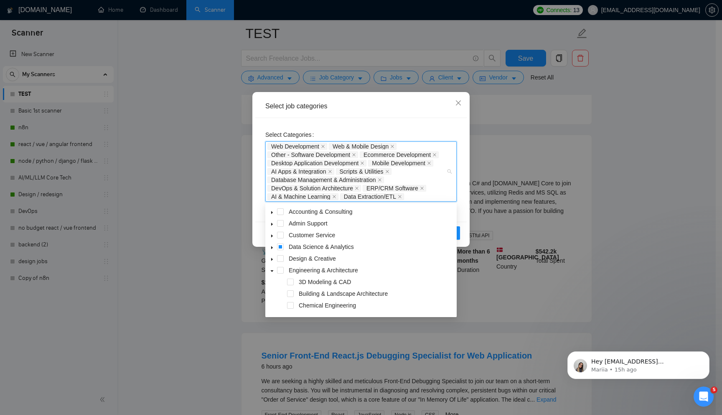
click at [271, 248] on icon "caret-down" at bounding box center [272, 247] width 2 height 3
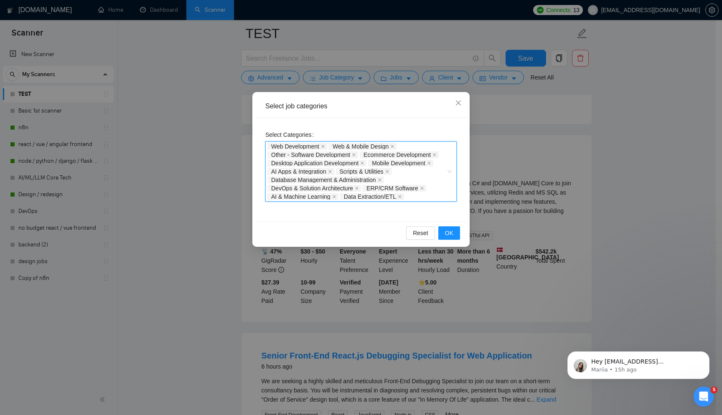
click at [443, 198] on div "Web Development Web & Mobile Design Other - Software Development Ecommerce Deve…" at bounding box center [356, 171] width 179 height 59
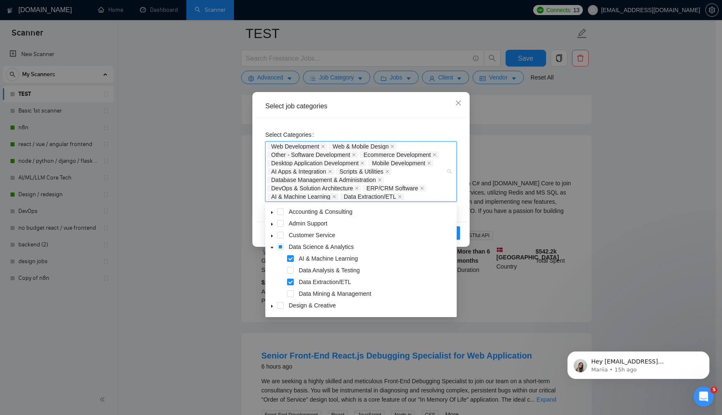
click at [271, 246] on icon "caret-down" at bounding box center [272, 247] width 4 height 4
click at [272, 268] on span at bounding box center [272, 270] width 10 height 10
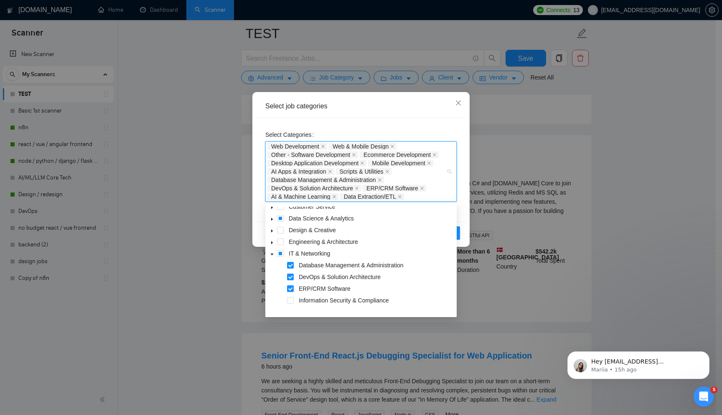
scroll to position [33, 0]
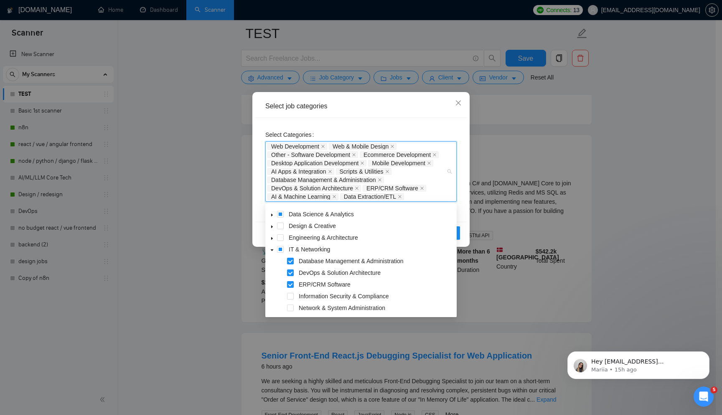
click at [272, 252] on span at bounding box center [272, 249] width 10 height 10
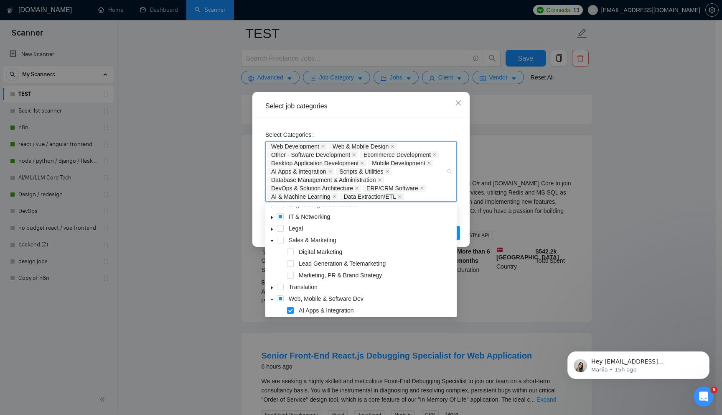
click at [273, 244] on span at bounding box center [272, 240] width 10 height 10
click at [272, 260] on span at bounding box center [272, 263] width 10 height 10
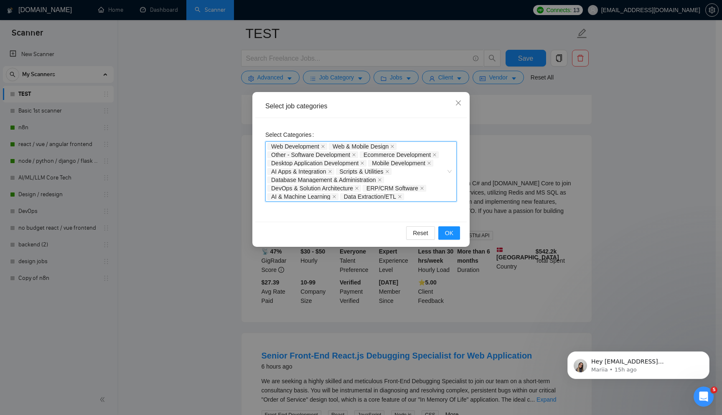
click at [400, 75] on div "Select job categories Select Categories Web Development, Web & Mobile Design, O…" at bounding box center [361, 207] width 722 height 415
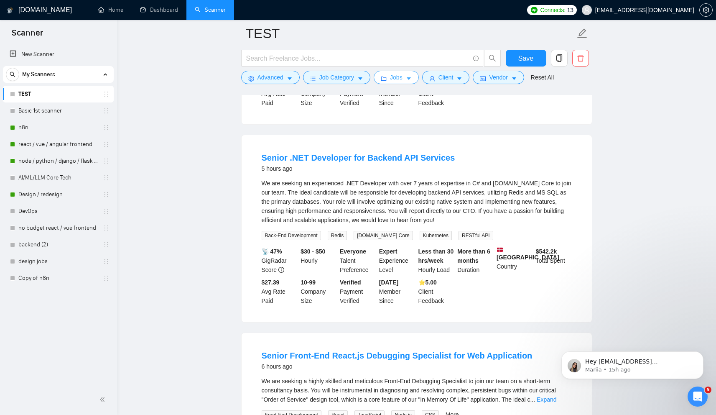
click at [400, 78] on span "Jobs" at bounding box center [396, 77] width 13 height 9
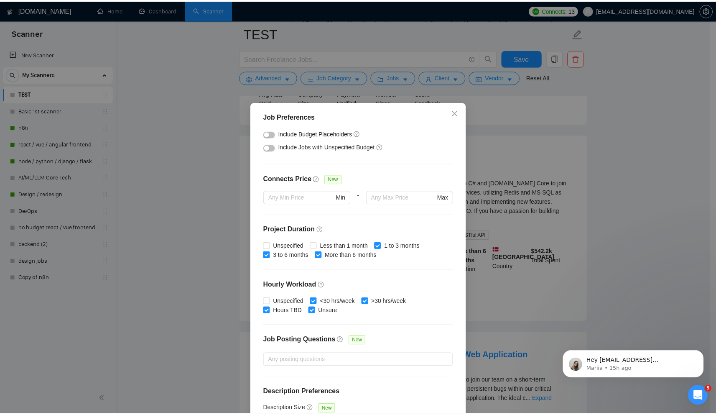
scroll to position [181, 0]
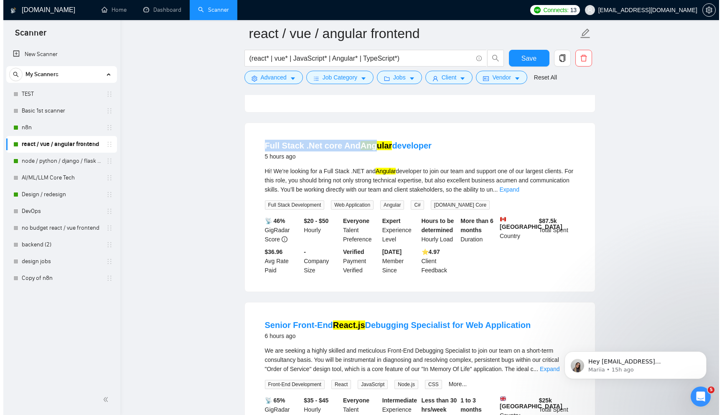
scroll to position [600, 0]
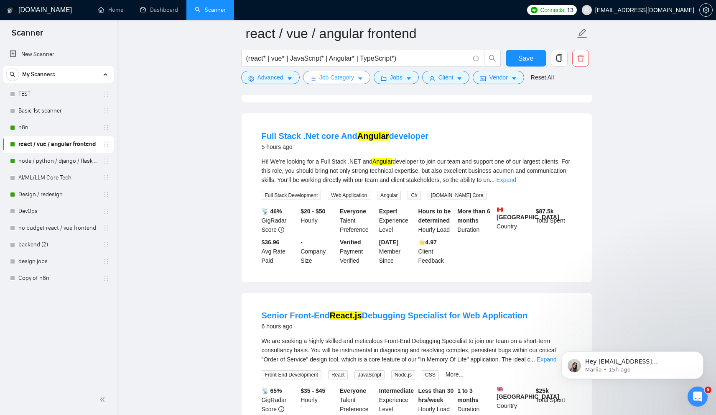
click at [346, 81] on span "Job Category" at bounding box center [336, 77] width 35 height 9
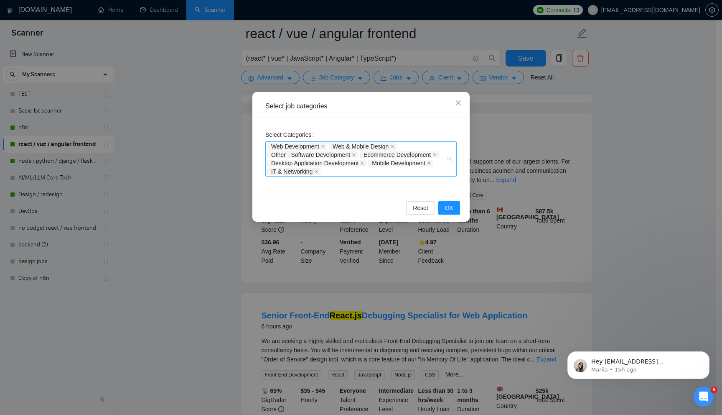
click at [371, 175] on div "Web Development Web & Mobile Design Other - Software Development Ecommerce Deve…" at bounding box center [356, 158] width 179 height 33
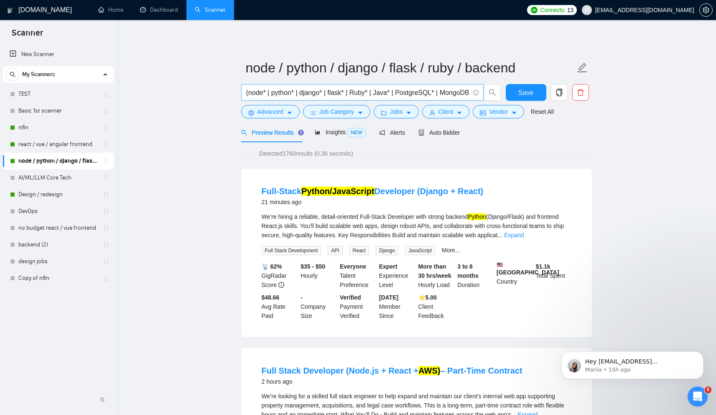
click at [249, 92] on input "(node* | python* | django* | flask* | Ruby* | Java* | PostgreSQL* | MongoDB* | …" at bounding box center [357, 92] width 223 height 10
paste input ".NET"
click at [489, 96] on icon "search" at bounding box center [493, 93] width 8 height 8
click at [253, 91] on input "(.NET* | node* | python* | django* | flask* | Ruby* | Java* | PostgreSQL* | Mon…" at bounding box center [357, 92] width 223 height 10
click at [489, 95] on icon "search" at bounding box center [493, 93] width 8 height 8
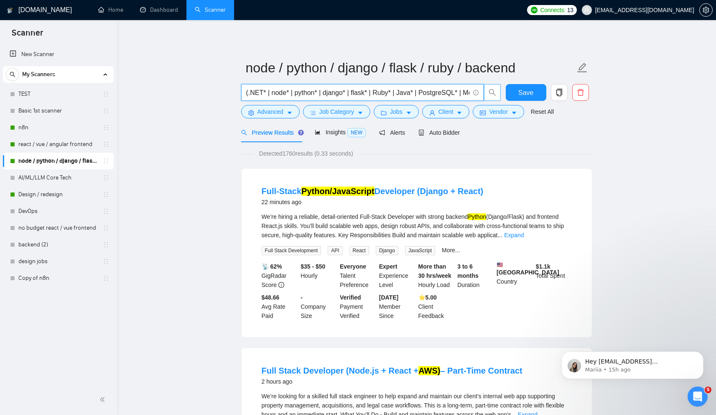
click at [496, 88] on button "button" at bounding box center [492, 92] width 17 height 17
click at [266, 91] on input "(.NET* | node* | python* | django* | flask* | Ruby* | Java* | PostgreSQL* | Mon…" at bounding box center [357, 92] width 223 height 10
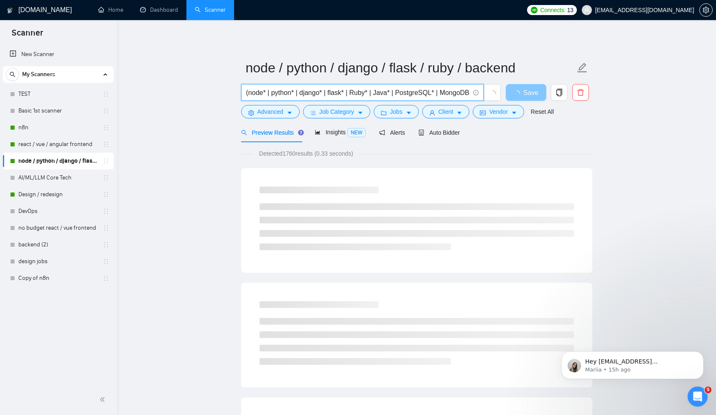
type input "(node* | python* | django* | flask* | Ruby* | Java* | PostgreSQL* | MongoDB* | …"
click at [517, 93] on icon "loading" at bounding box center [517, 94] width 8 height 8
click at [519, 95] on icon "loading" at bounding box center [516, 93] width 9 height 9
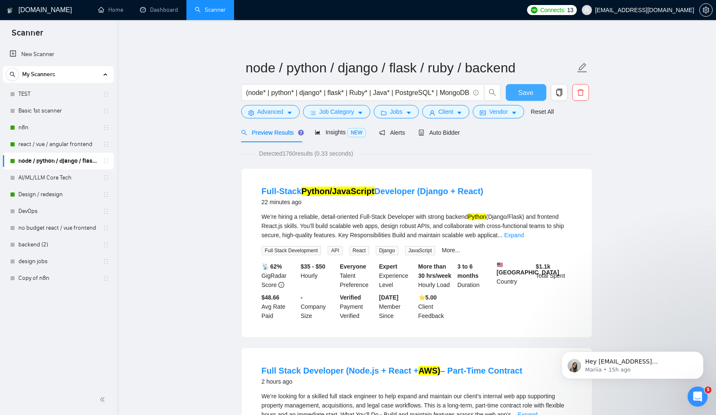
click at [519, 95] on span "Save" at bounding box center [525, 92] width 15 height 10
click at [395, 95] on input "(node* | python* | django* | flask* | Ruby* | Java* | PostgreSQL* | MongoDB* | …" at bounding box center [357, 92] width 223 height 10
paste input "Redis"
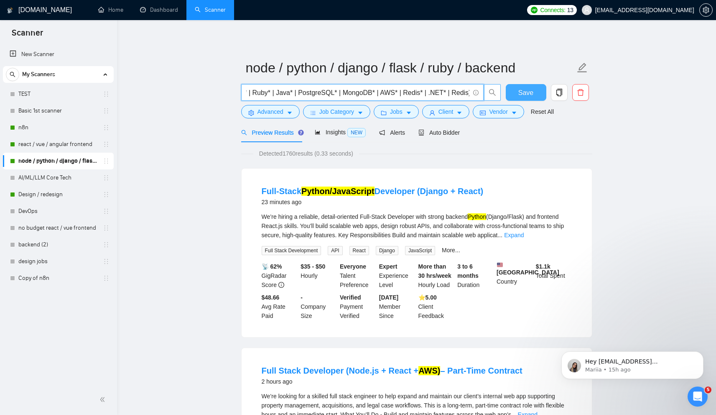
click at [489, 97] on button "button" at bounding box center [492, 92] width 17 height 17
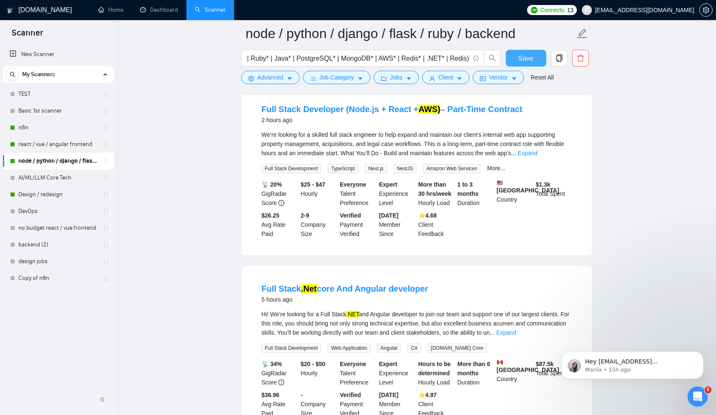
scroll to position [0, 0]
click at [449, 62] on input "(node* | python* | django* | flask* | Ruby* | Java* | PostgreSQL* | MongoDB* | …" at bounding box center [357, 58] width 223 height 10
paste input "ASP.NET"
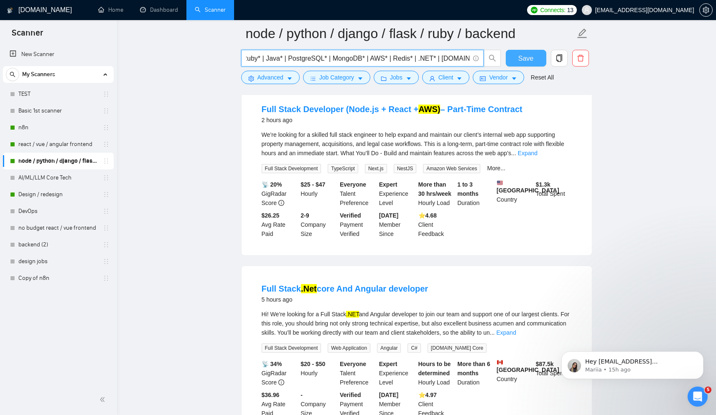
click at [492, 64] on button "button" at bounding box center [492, 58] width 17 height 17
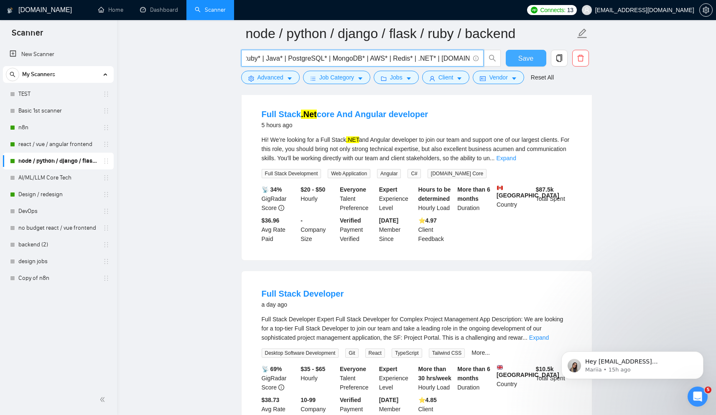
scroll to position [465, 0]
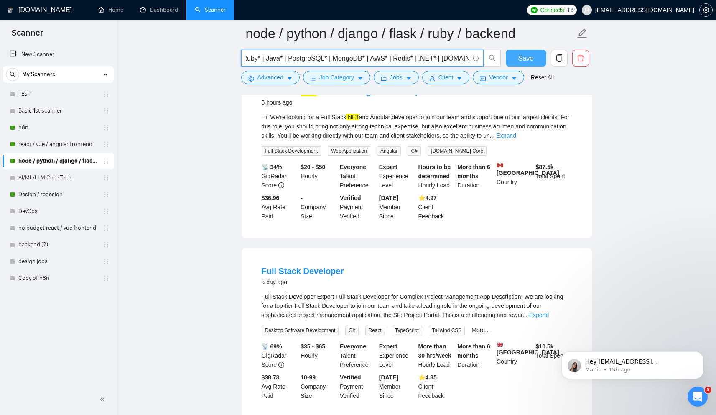
type input "(node* | python* | django* | flask* | Ruby* | Java* | PostgreSQL* | MongoDB* | …"
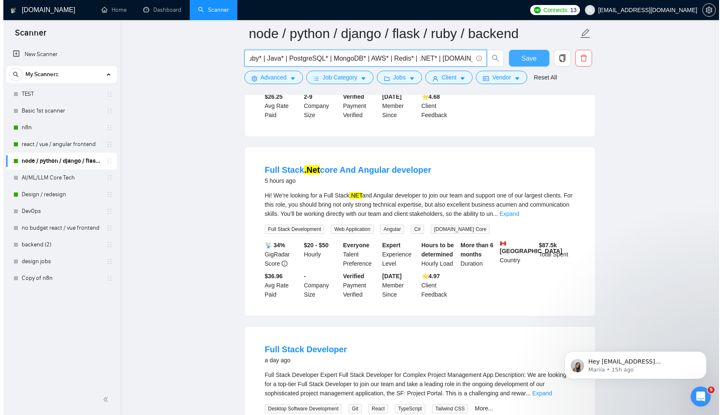
scroll to position [0, 0]
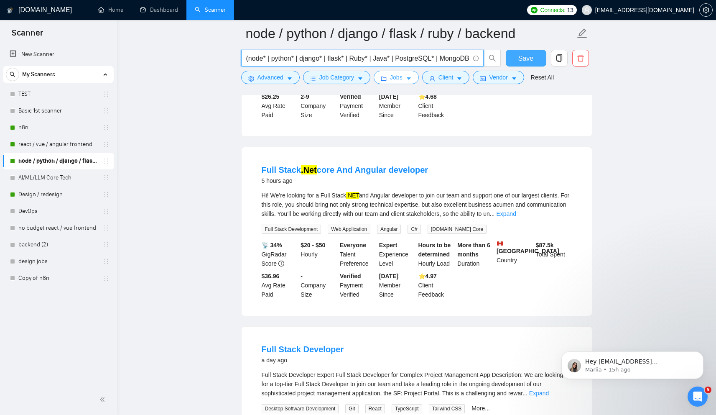
click at [387, 79] on icon "folder" at bounding box center [384, 79] width 6 height 6
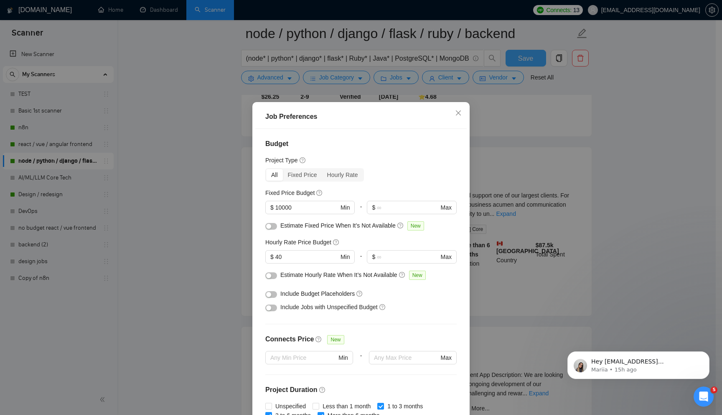
click at [365, 80] on div "Job Preferences Budget Project Type All Fixed Price Hourly Rate Fixed Price Bud…" at bounding box center [361, 207] width 722 height 415
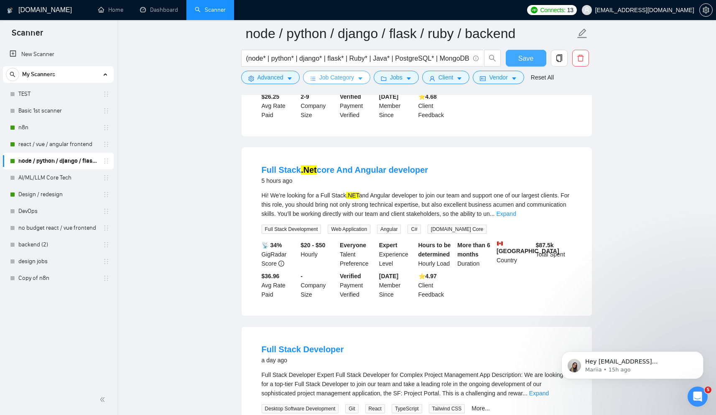
click at [357, 80] on button "Job Category" at bounding box center [336, 77] width 67 height 13
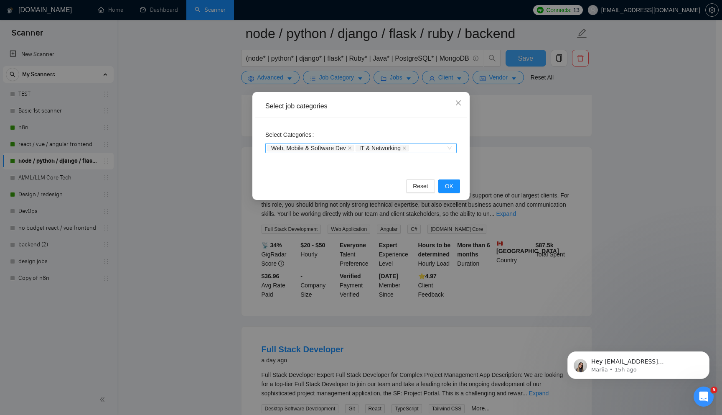
click at [429, 150] on div "Web, Mobile & Software Dev IT & Networking" at bounding box center [356, 148] width 179 height 8
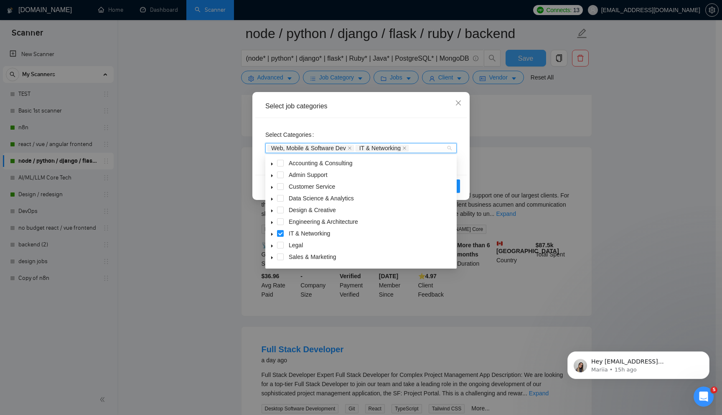
click at [271, 232] on span "caret-down" at bounding box center [272, 234] width 4 height 4
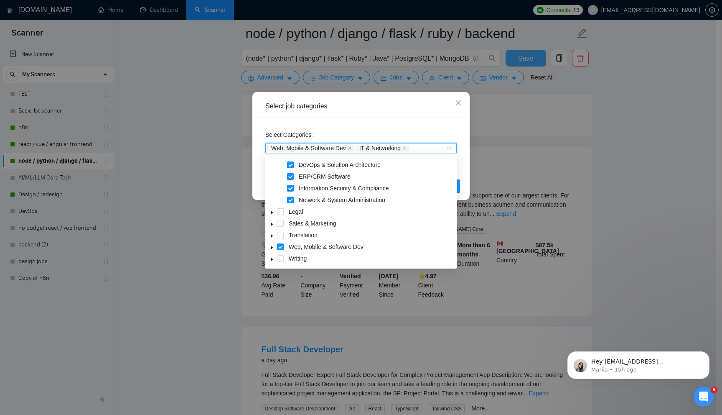
click at [272, 247] on icon "caret-down" at bounding box center [272, 247] width 2 height 3
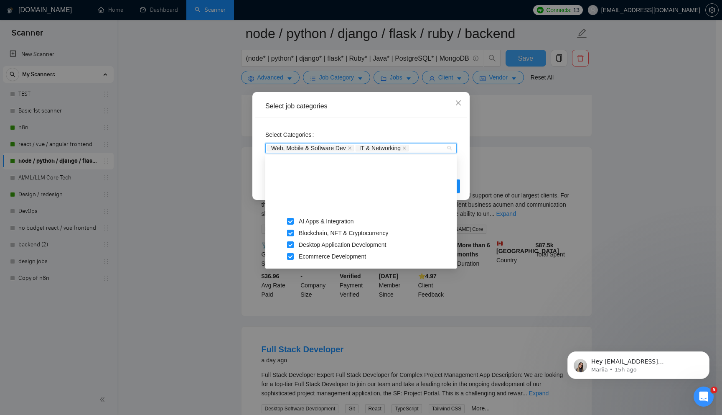
scroll to position [119, 0]
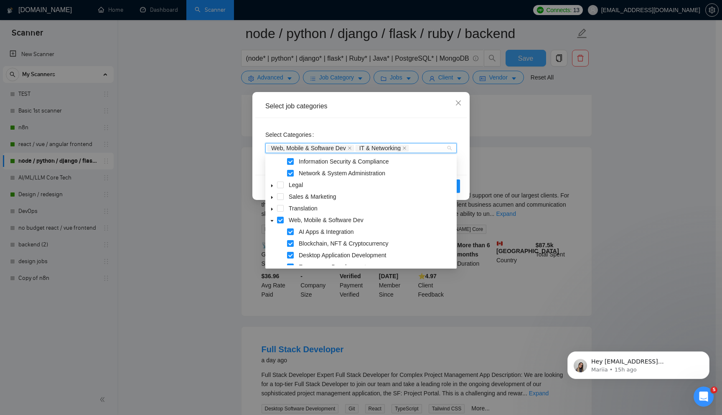
click at [271, 198] on icon "caret-down" at bounding box center [272, 197] width 2 height 3
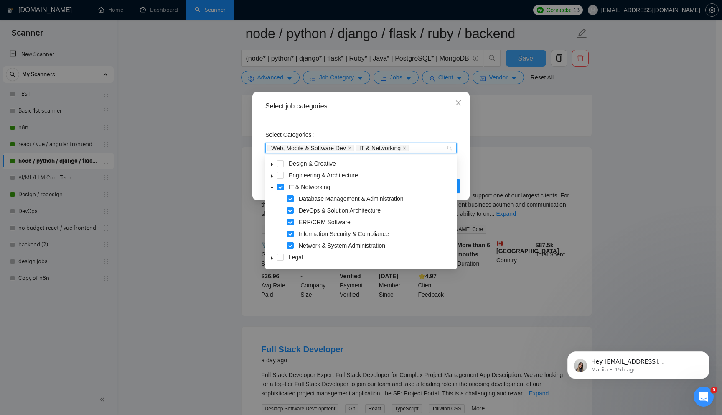
scroll to position [45, 0]
click at [272, 181] on span at bounding box center [272, 177] width 10 height 10
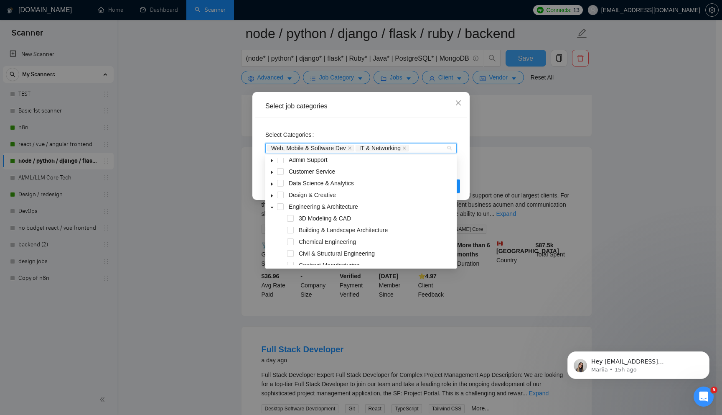
scroll to position [12, 0]
click at [271, 209] on icon "caret-down" at bounding box center [272, 210] width 4 height 4
click at [273, 198] on icon "caret-down" at bounding box center [272, 198] width 4 height 4
click at [273, 188] on icon "caret-down" at bounding box center [272, 187] width 4 height 4
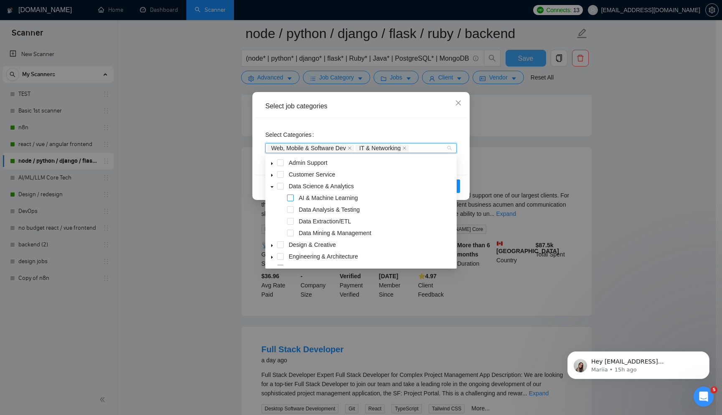
click at [290, 196] on span at bounding box center [290, 197] width 7 height 7
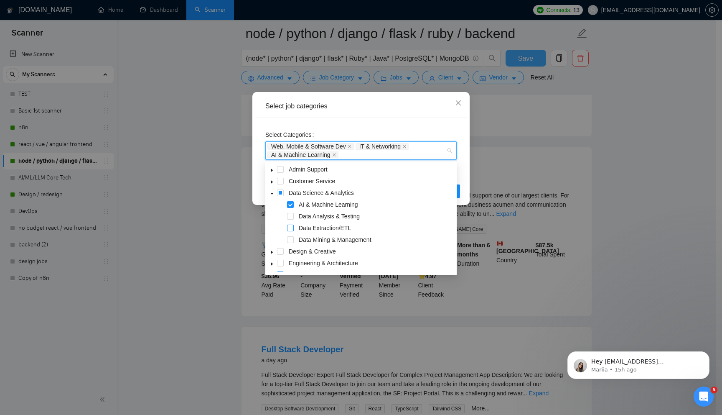
click at [290, 229] on span at bounding box center [290, 227] width 7 height 7
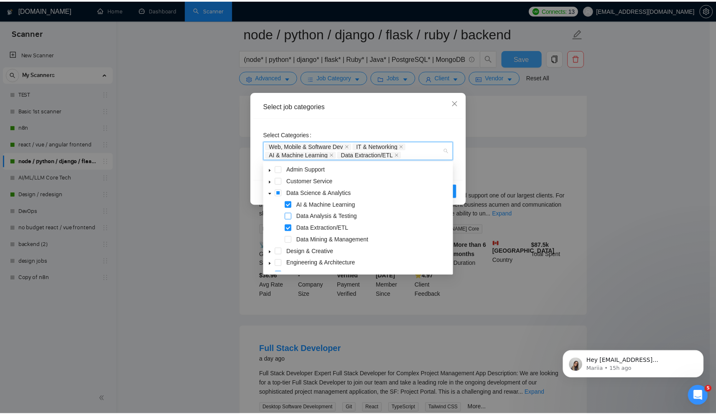
scroll to position [0, 0]
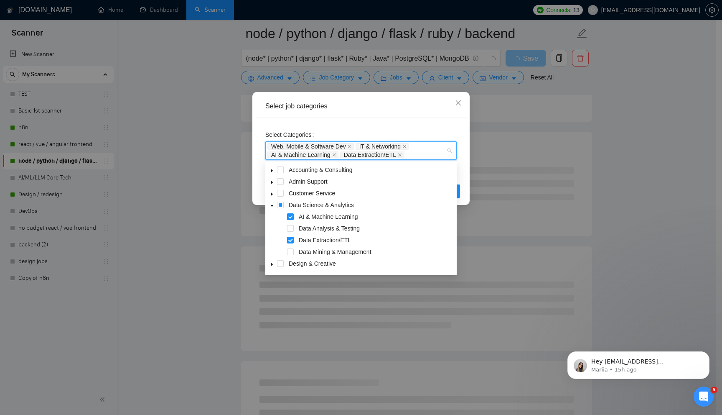
click at [274, 191] on span at bounding box center [272, 193] width 10 height 10
click at [274, 189] on span at bounding box center [272, 193] width 10 height 10
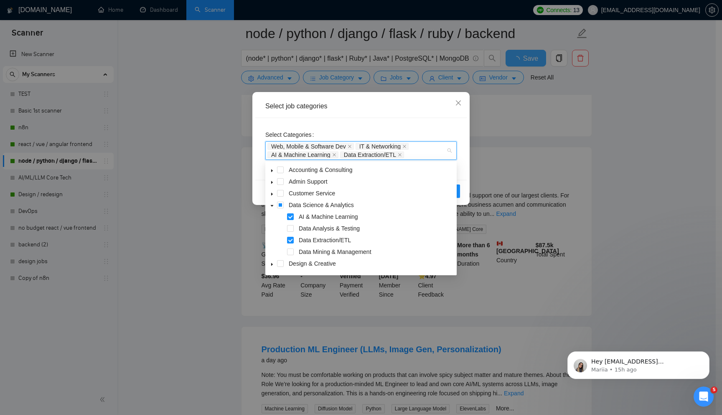
click at [403, 115] on div "Select job categories" at bounding box center [360, 106] width 211 height 23
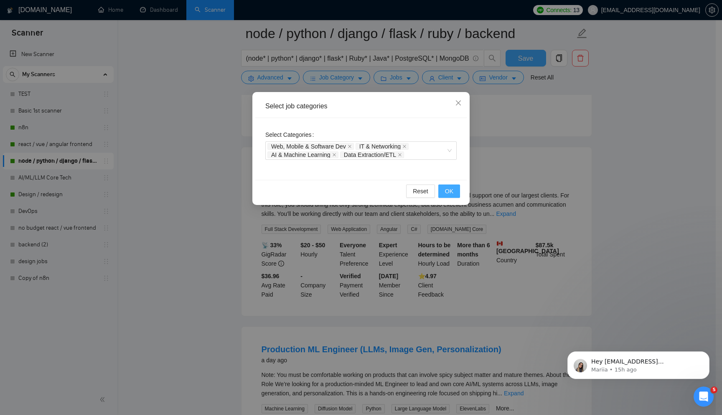
click at [446, 190] on span "OK" at bounding box center [449, 190] width 8 height 9
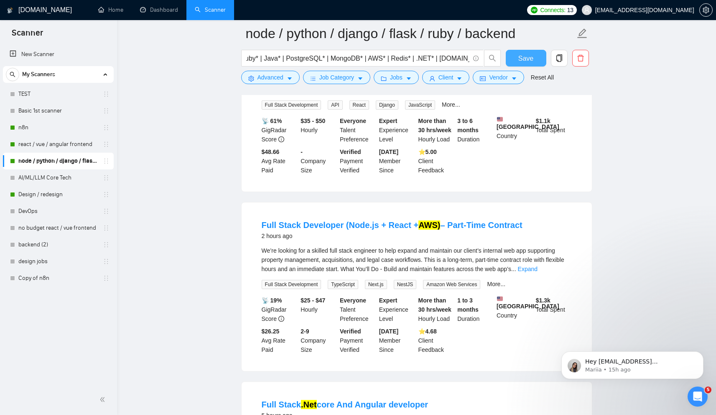
scroll to position [407, 0]
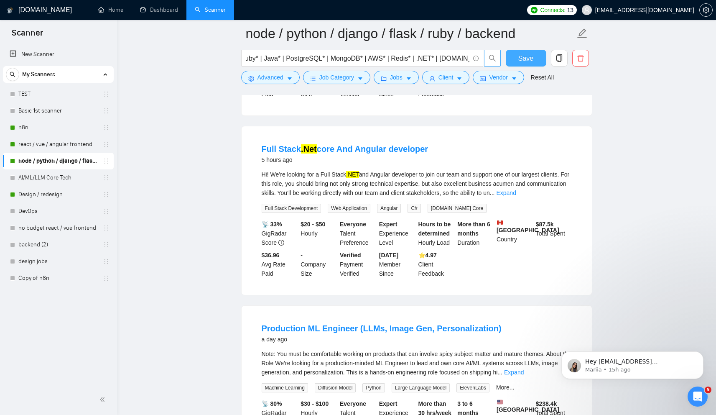
click at [496, 58] on icon "search" at bounding box center [493, 58] width 8 height 8
click at [494, 59] on icon "search" at bounding box center [493, 58] width 8 height 8
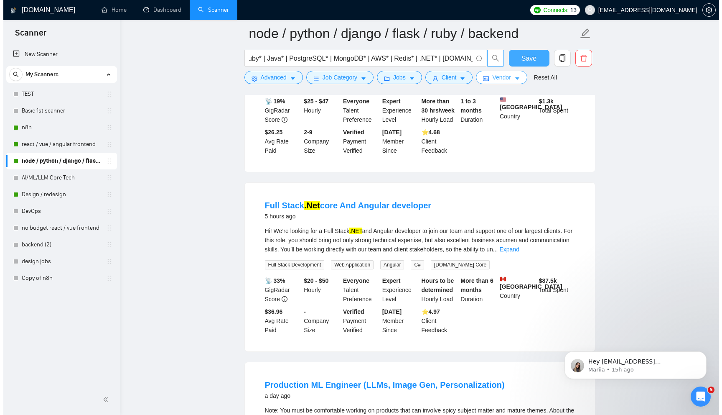
scroll to position [333, 0]
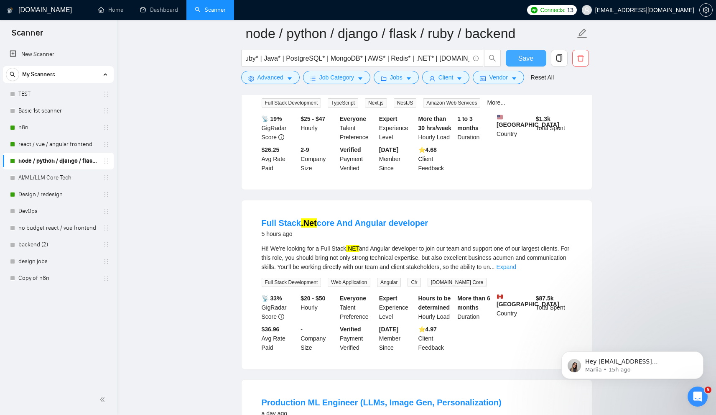
click at [522, 58] on span "Save" at bounding box center [525, 58] width 15 height 10
click at [402, 78] on span "Jobs" at bounding box center [396, 77] width 13 height 9
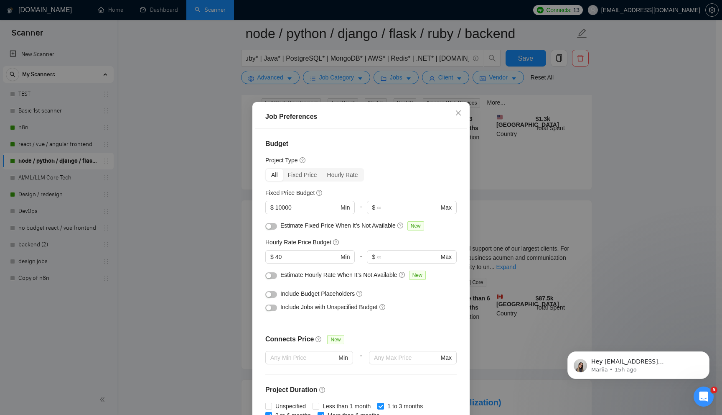
click at [369, 69] on div "Job Preferences Budget Project Type All Fixed Price Hourly Rate Fixed Price Bud…" at bounding box center [361, 207] width 722 height 415
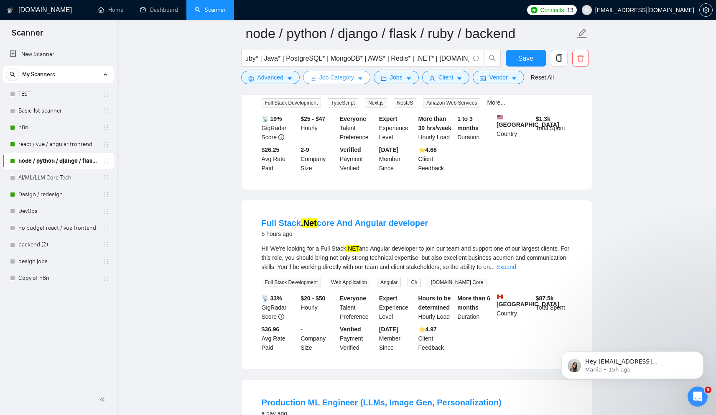
click at [337, 80] on span "Job Category" at bounding box center [336, 77] width 35 height 9
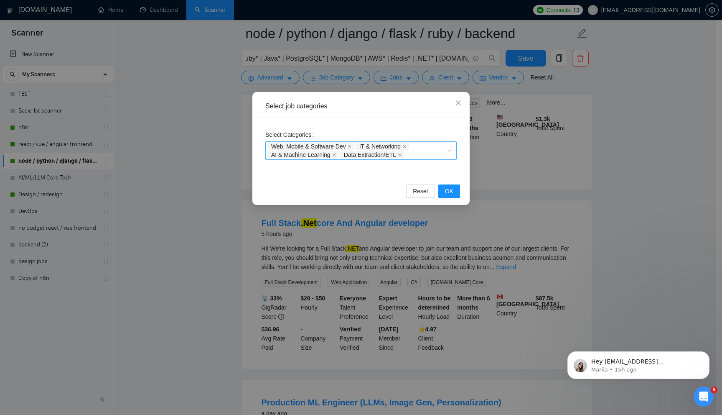
click at [430, 154] on div "Web, Mobile & Software Dev IT & Networking AI & Machine Learning Data Extractio…" at bounding box center [356, 150] width 179 height 17
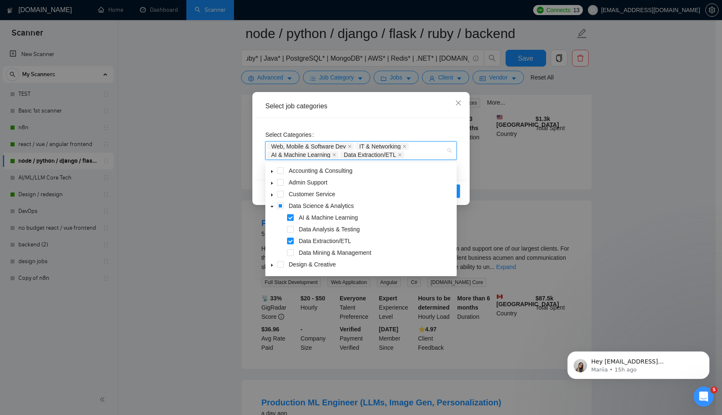
click at [274, 203] on span at bounding box center [272, 206] width 10 height 10
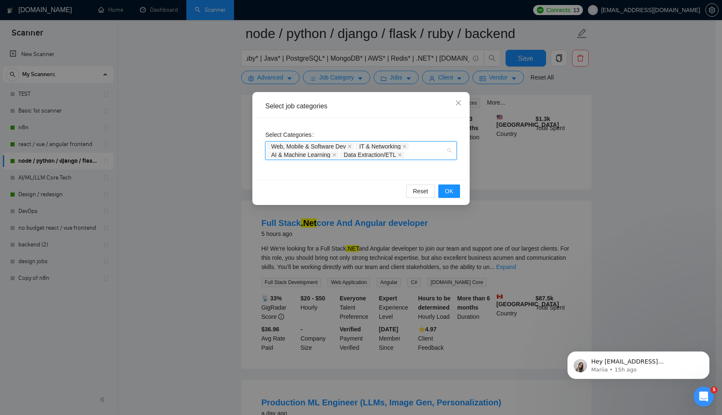
click at [431, 154] on div "Web, Mobile & Software Dev IT & Networking AI & Machine Learning Data Extractio…" at bounding box center [356, 150] width 179 height 17
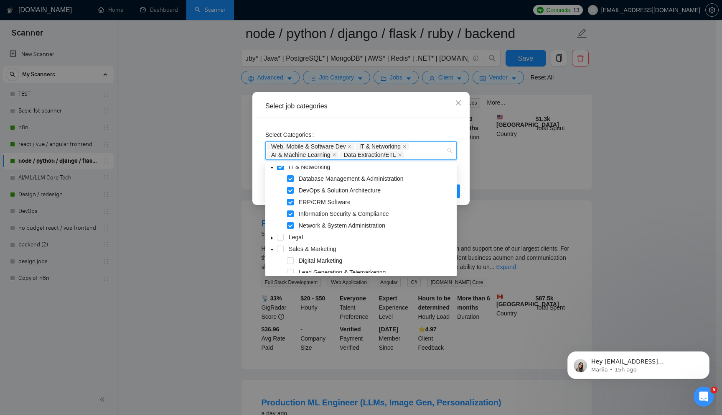
scroll to position [41, 0]
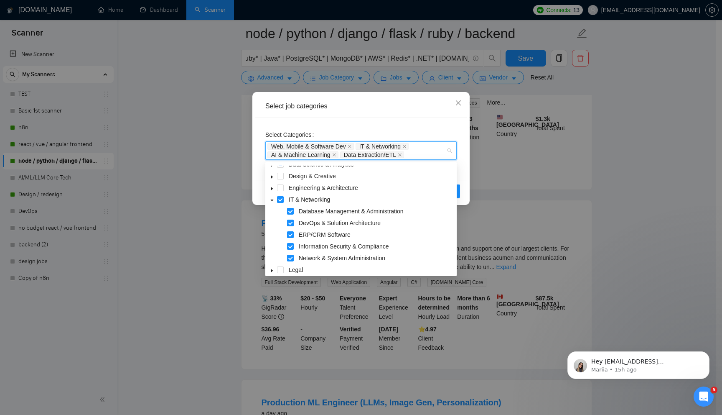
click at [274, 201] on icon "caret-down" at bounding box center [272, 200] width 4 height 4
click at [269, 223] on span at bounding box center [272, 223] width 10 height 10
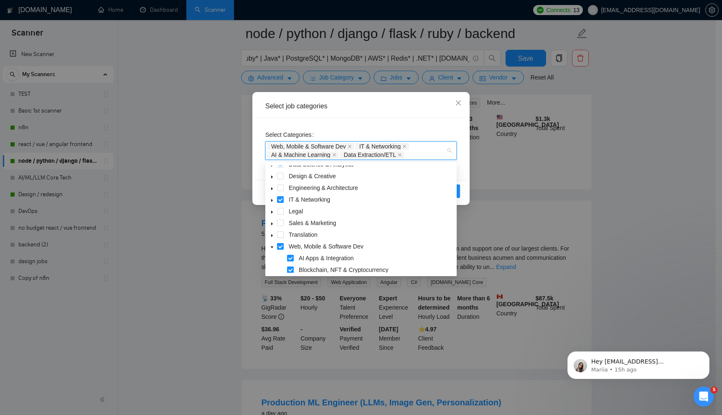
click at [269, 243] on span at bounding box center [272, 246] width 10 height 10
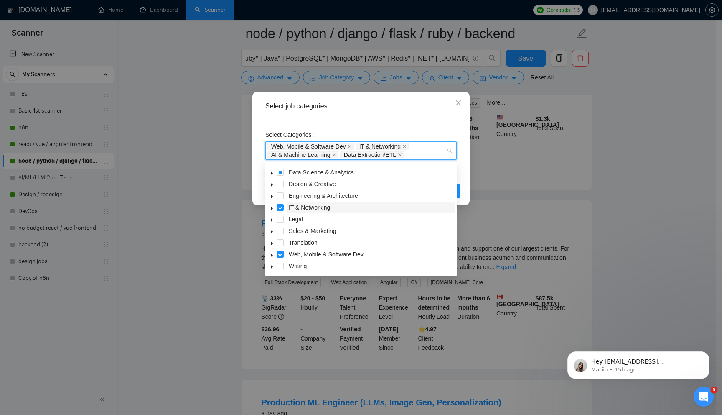
scroll to position [0, 0]
drag, startPoint x: 463, startPoint y: 190, endPoint x: 458, endPoint y: 190, distance: 4.6
click at [463, 190] on div "Reset OK" at bounding box center [360, 191] width 211 height 22
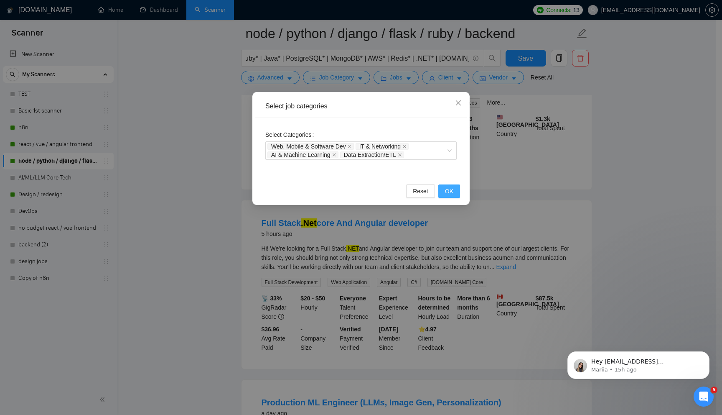
click at [455, 190] on button "OK" at bounding box center [449, 190] width 22 height 13
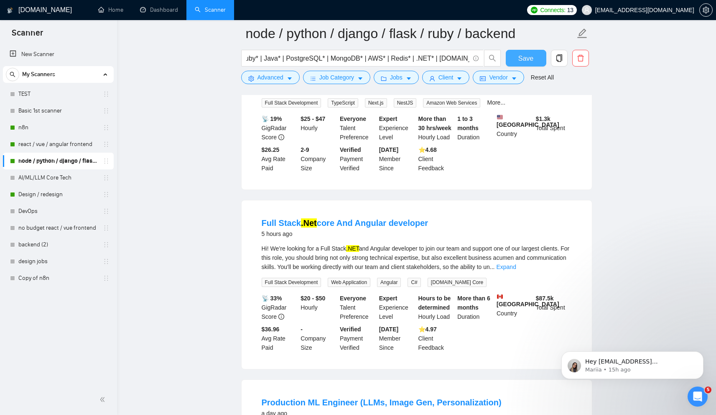
click at [537, 57] on button "Save" at bounding box center [526, 58] width 41 height 17
click at [350, 78] on span "Job Category" at bounding box center [336, 77] width 35 height 9
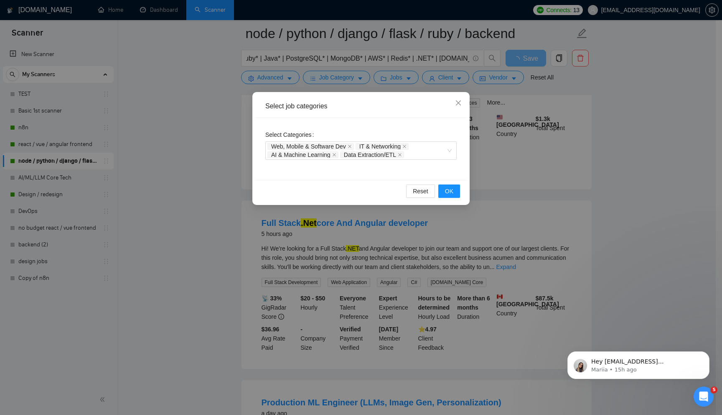
click at [379, 61] on div "Select job categories Select Categories Web, Mobile & Software Dev IT & Network…" at bounding box center [361, 207] width 722 height 415
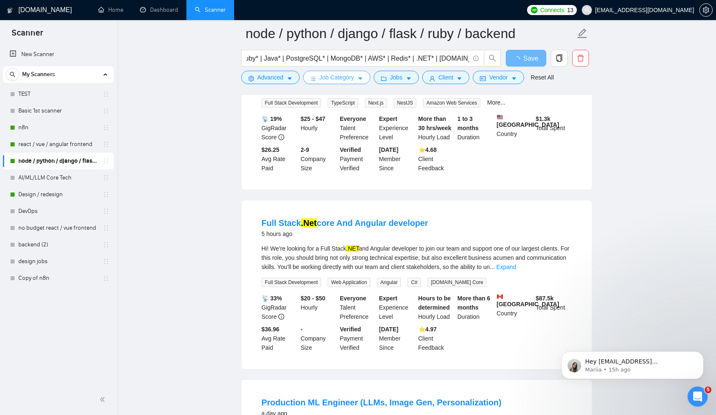
click at [349, 76] on span "Job Category" at bounding box center [336, 77] width 35 height 9
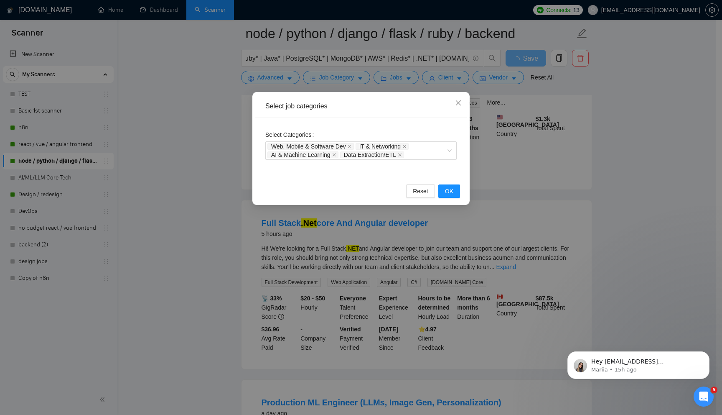
click at [386, 58] on div "Select job categories Select Categories Web, Mobile & Software Dev IT & Network…" at bounding box center [361, 207] width 722 height 415
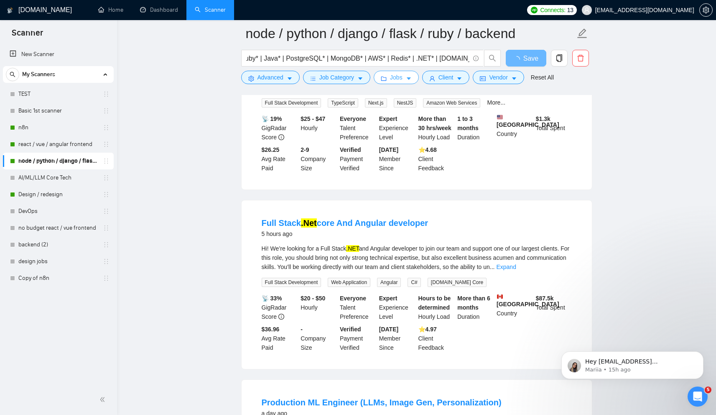
click at [402, 75] on span "Jobs" at bounding box center [396, 77] width 13 height 9
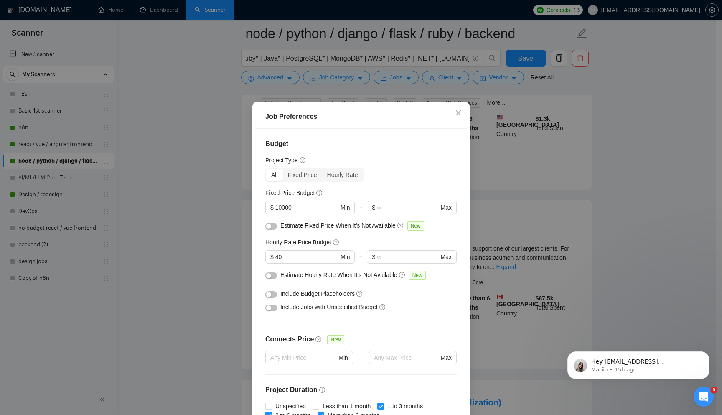
click at [386, 79] on div "Job Preferences Budget Project Type All Fixed Price Hourly Rate Fixed Price Bud…" at bounding box center [361, 207] width 722 height 415
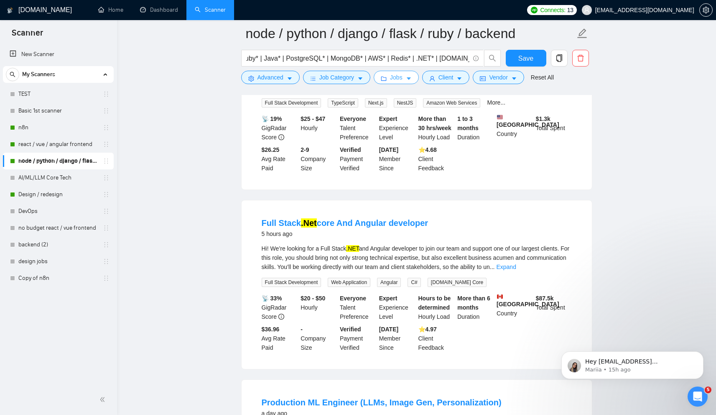
drag, startPoint x: 399, startPoint y: 79, endPoint x: 375, endPoint y: 100, distance: 31.7
click at [399, 79] on span "Jobs" at bounding box center [396, 77] width 13 height 9
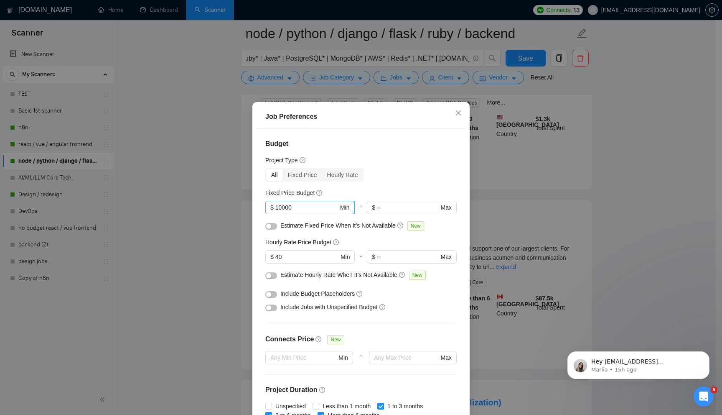
click at [299, 204] on input "10000" at bounding box center [306, 207] width 63 height 9
type input "8000"
click at [284, 250] on span "$ 40 Min" at bounding box center [309, 256] width 89 height 13
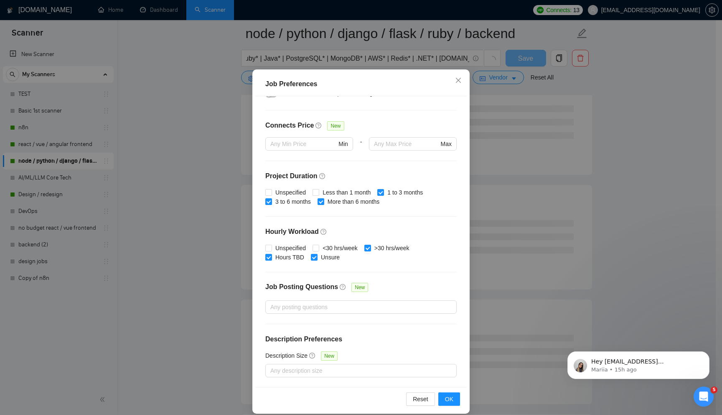
scroll to position [41, 0]
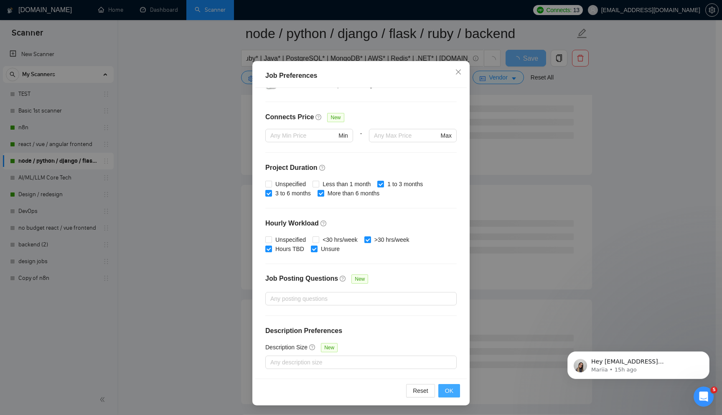
type input "35"
click at [440, 390] on button "OK" at bounding box center [449, 390] width 22 height 13
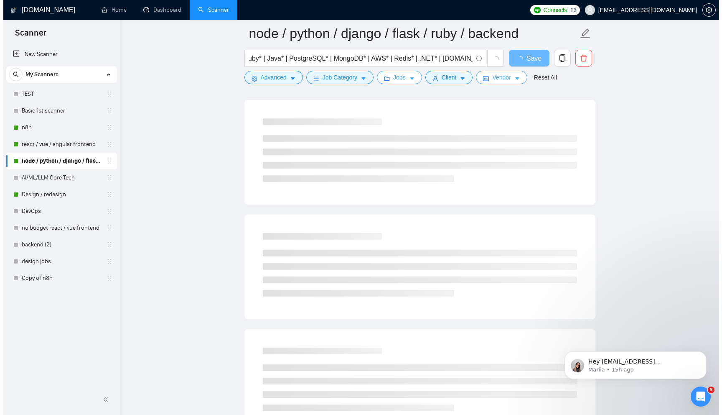
scroll to position [301, 0]
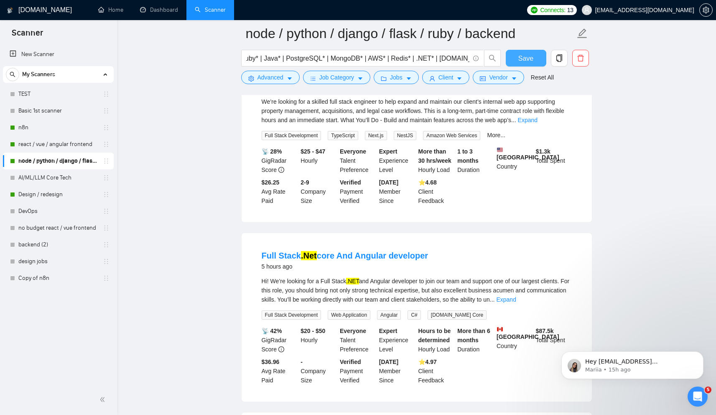
click at [533, 61] on button "Save" at bounding box center [526, 58] width 41 height 17
click at [399, 78] on span "Jobs" at bounding box center [396, 77] width 13 height 9
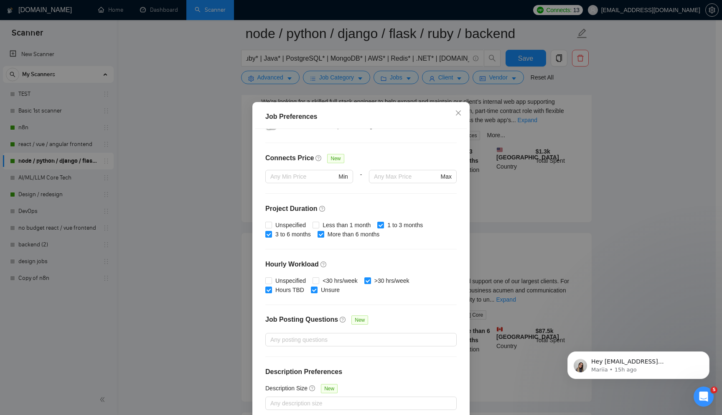
click at [339, 275] on div "Budget Project Type All Fixed Price Hourly Rate Fixed Price Budget $ 8000 Min -…" at bounding box center [360, 274] width 211 height 290
click at [340, 280] on span "<30 hrs/week" at bounding box center [340, 280] width 42 height 9
click at [318, 280] on input "<30 hrs/week" at bounding box center [316, 280] width 6 height 6
checkbox input "true"
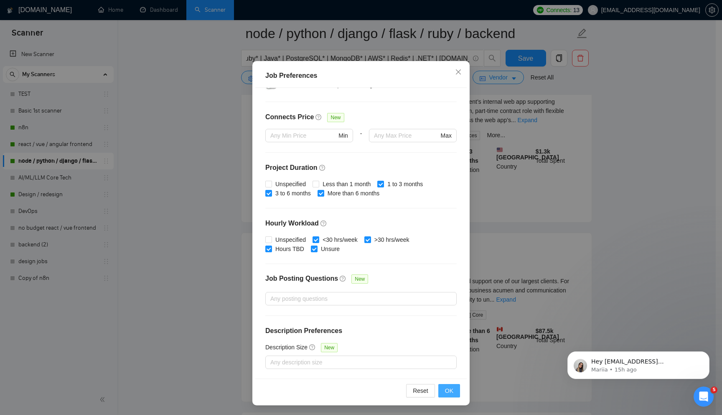
click at [448, 391] on span "OK" at bounding box center [449, 390] width 8 height 9
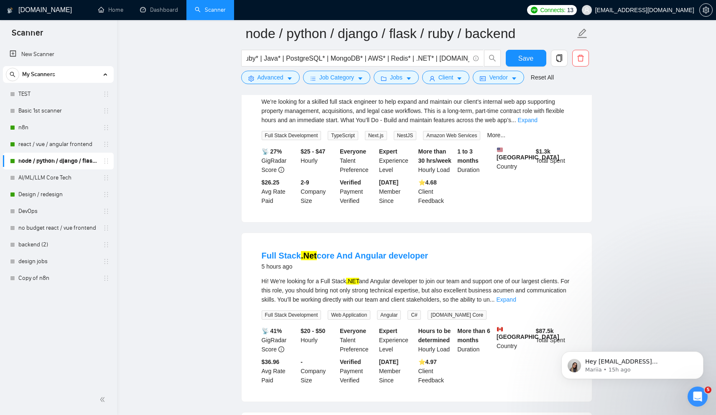
scroll to position [527, 0]
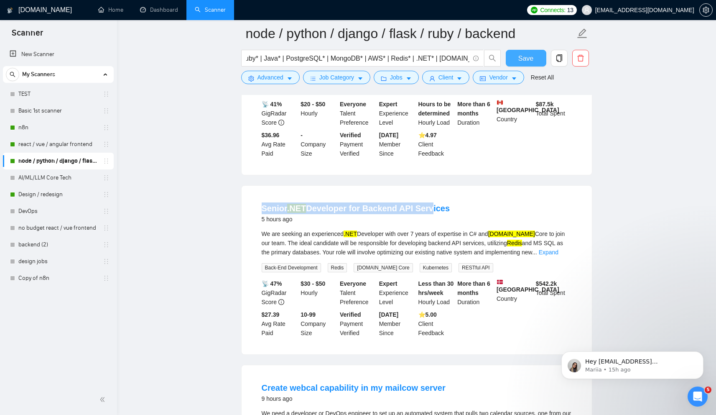
click at [522, 56] on span "Save" at bounding box center [525, 58] width 15 height 10
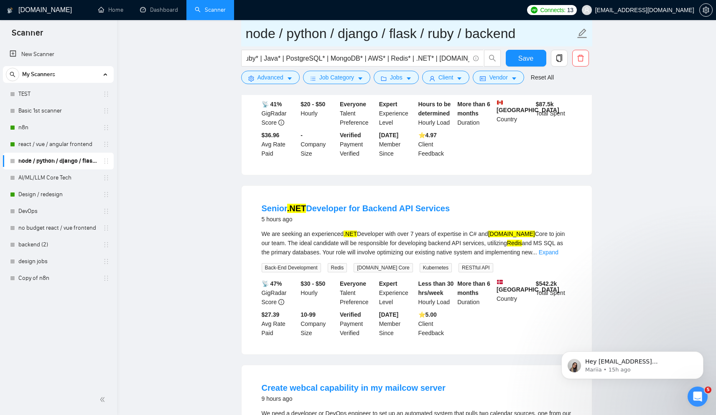
click at [331, 34] on input "node / python / django / flask / ruby / backend" at bounding box center [410, 33] width 329 height 21
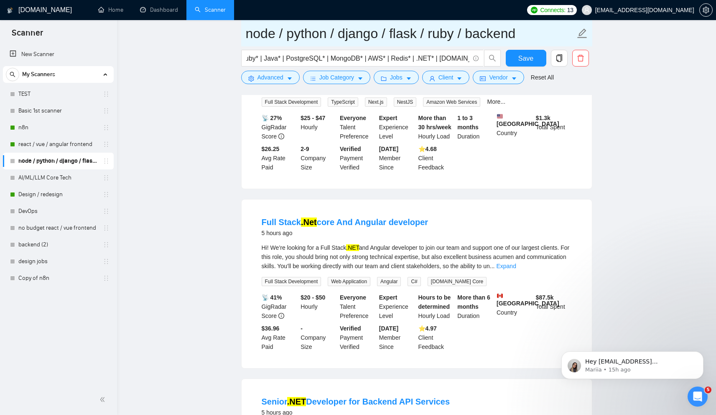
scroll to position [329, 0]
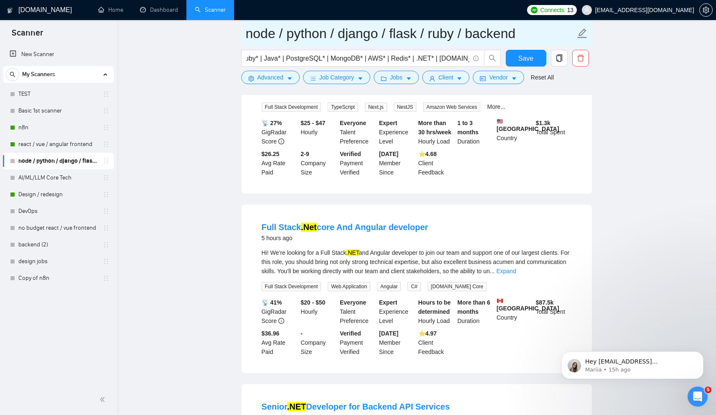
drag, startPoint x: 464, startPoint y: 36, endPoint x: 214, endPoint y: 33, distance: 249.5
type input "backend scanners"
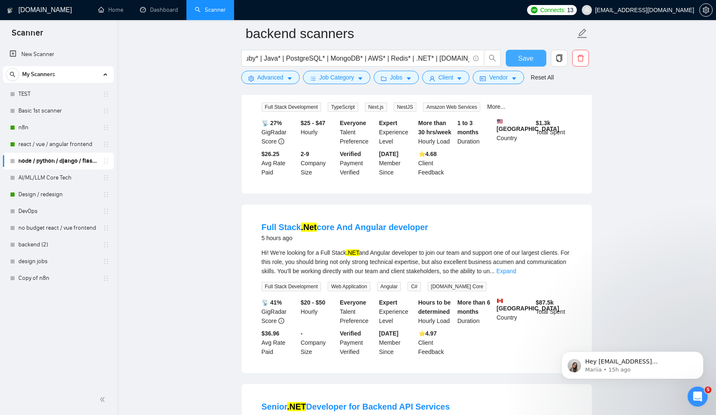
click at [530, 55] on span "Save" at bounding box center [525, 58] width 15 height 10
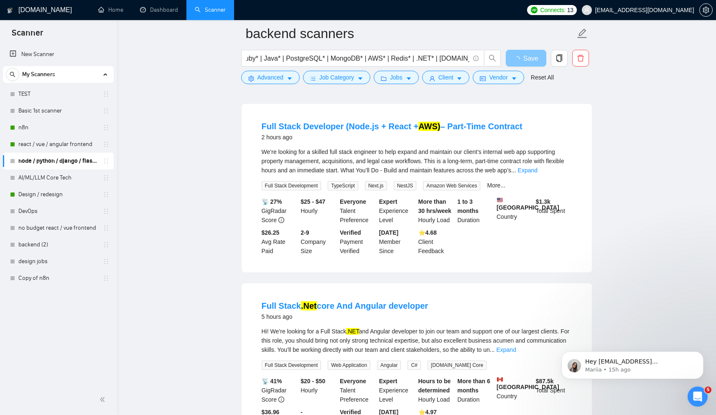
scroll to position [173, 0]
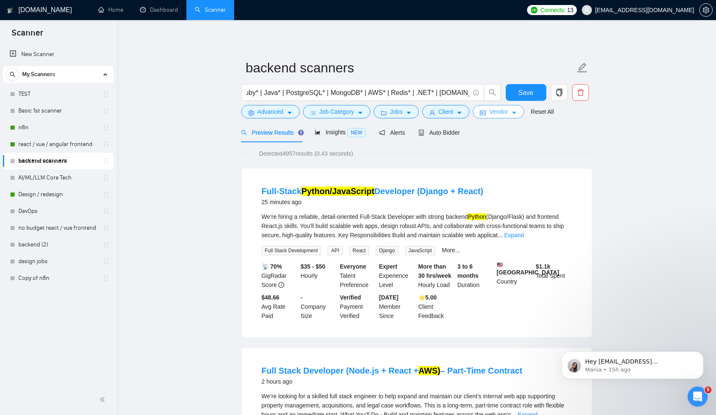
click at [507, 111] on span "Vendor" at bounding box center [498, 111] width 18 height 9
click at [450, 131] on span "Auto Bidder" at bounding box center [438, 132] width 41 height 7
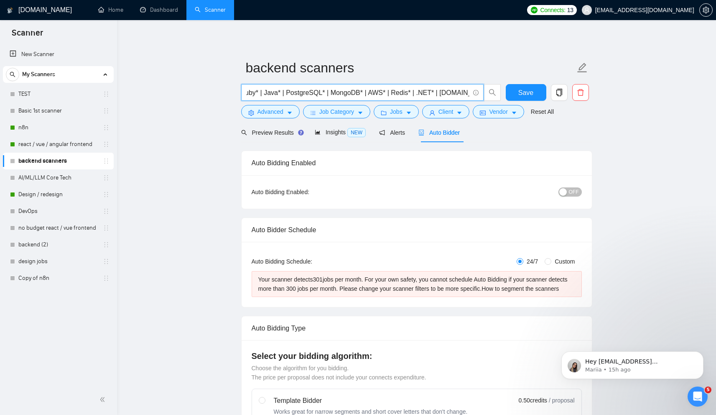
click at [449, 93] on input "(node* | python* | django* | flask* | Ruby* | Java* | PostgreSQL* | MongoDB* | …" at bounding box center [357, 92] width 223 height 10
drag, startPoint x: 449, startPoint y: 93, endPoint x: 459, endPoint y: 94, distance: 10.0
click at [459, 94] on input "(node* | python* | django* | flask* | Ruby* | Java* | PostgreSQL* | MongoDB* | …" at bounding box center [357, 92] width 223 height 10
click at [499, 92] on span "search" at bounding box center [492, 93] width 16 height 8
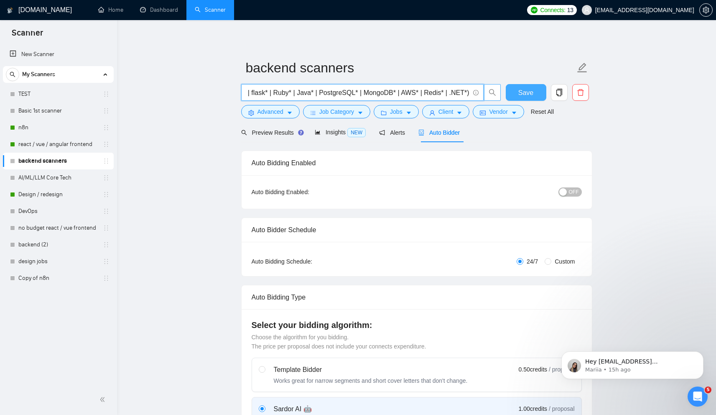
type input "(node* | python* | django* | flask* | Ruby* | Java* | PostgreSQL* | MongoDB* | …"
click at [519, 87] on span "Save" at bounding box center [525, 92] width 15 height 10
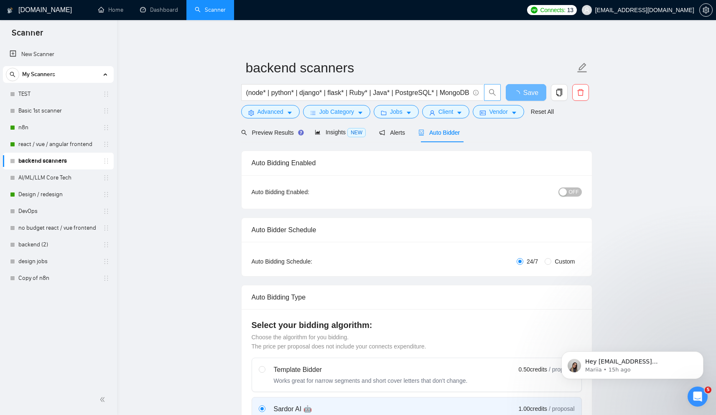
click at [569, 192] on span "OFF" at bounding box center [574, 191] width 10 height 9
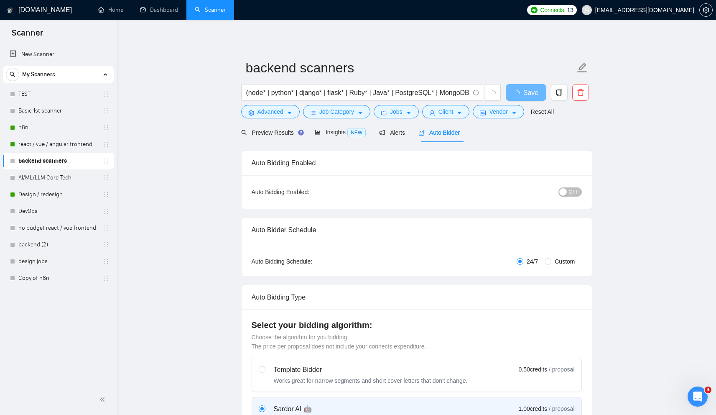
click at [573, 194] on span "OFF" at bounding box center [574, 191] width 10 height 9
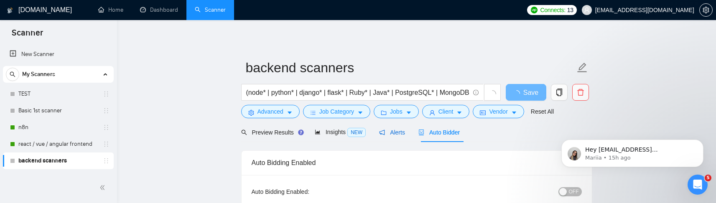
click at [391, 128] on div "Alerts" at bounding box center [392, 132] width 26 height 9
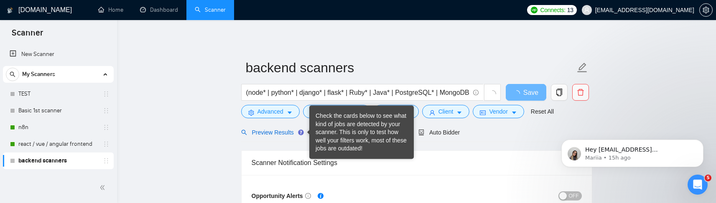
click at [266, 130] on span "Preview Results" at bounding box center [271, 132] width 60 height 7
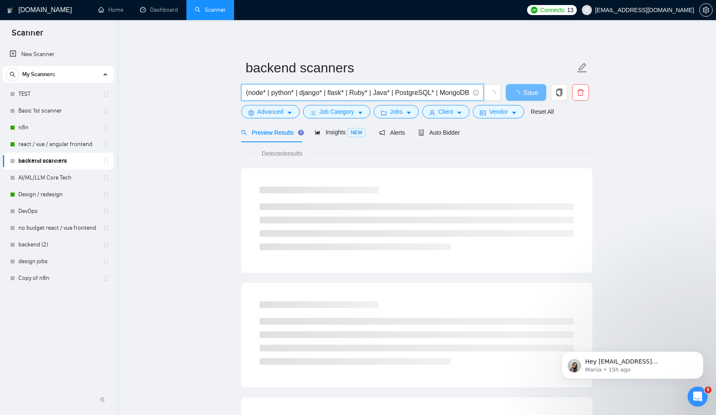
scroll to position [0, 77]
drag, startPoint x: 432, startPoint y: 94, endPoint x: 547, endPoint y: 84, distance: 115.4
click at [557, 92] on div "(node* | python* | django* | flask* | Ruby* | Java* | PostgreSQL* | MongoDB* | …" at bounding box center [414, 94] width 351 height 21
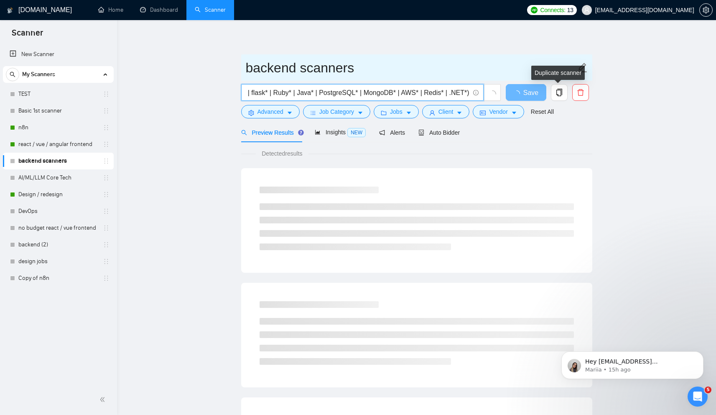
click at [477, 63] on input "backend scanners" at bounding box center [410, 67] width 329 height 21
